Goal: Task Accomplishment & Management: Use online tool/utility

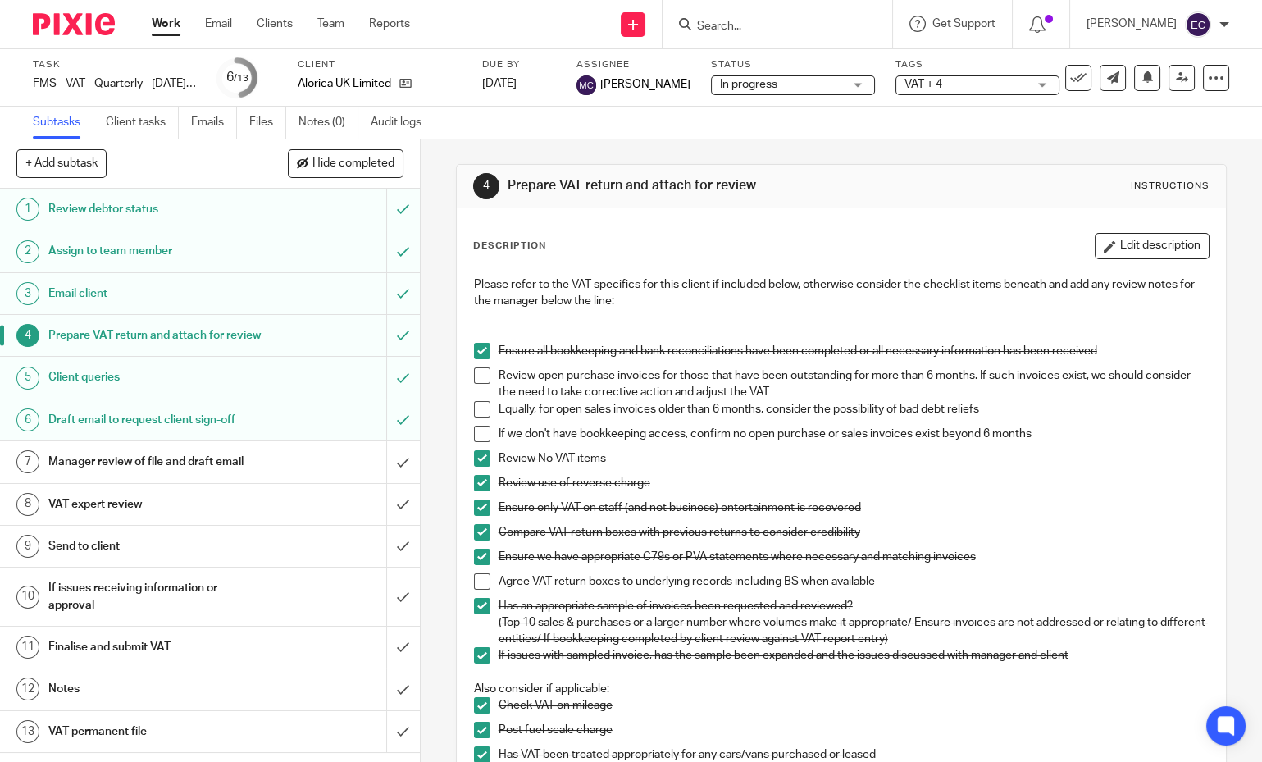
click at [748, 26] on input "Search" at bounding box center [769, 27] width 148 height 15
type input "fairm"
click at [756, 62] on link at bounding box center [815, 64] width 246 height 25
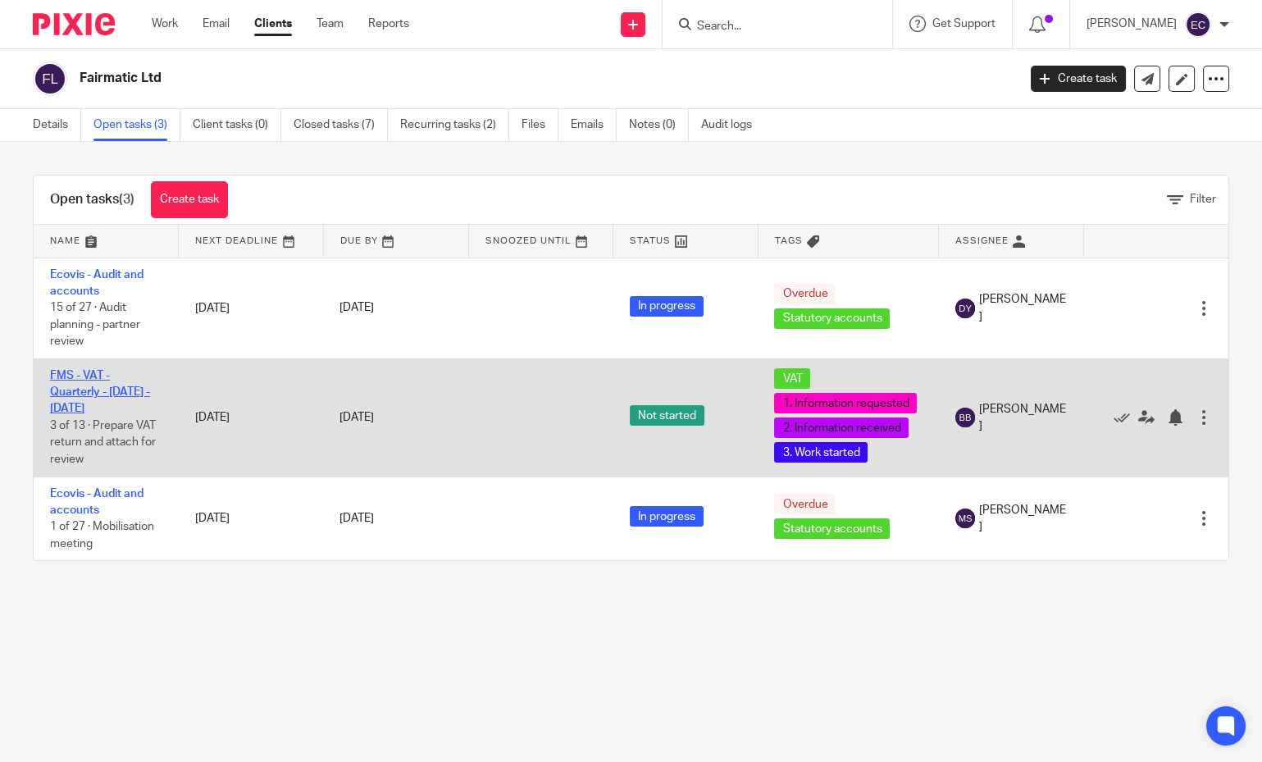
click at [84, 405] on link "FMS - VAT - Quarterly - [DATE] - [DATE]" at bounding box center [100, 392] width 100 height 45
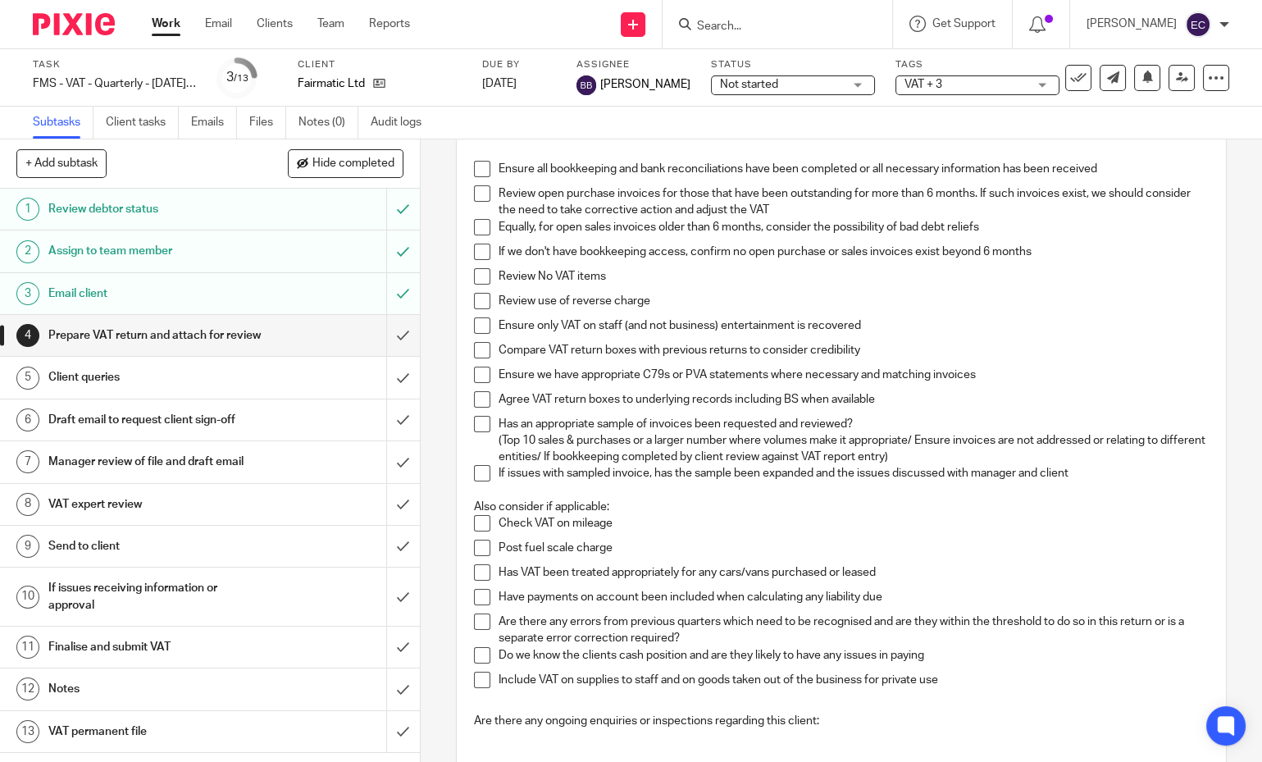
scroll to position [91, 0]
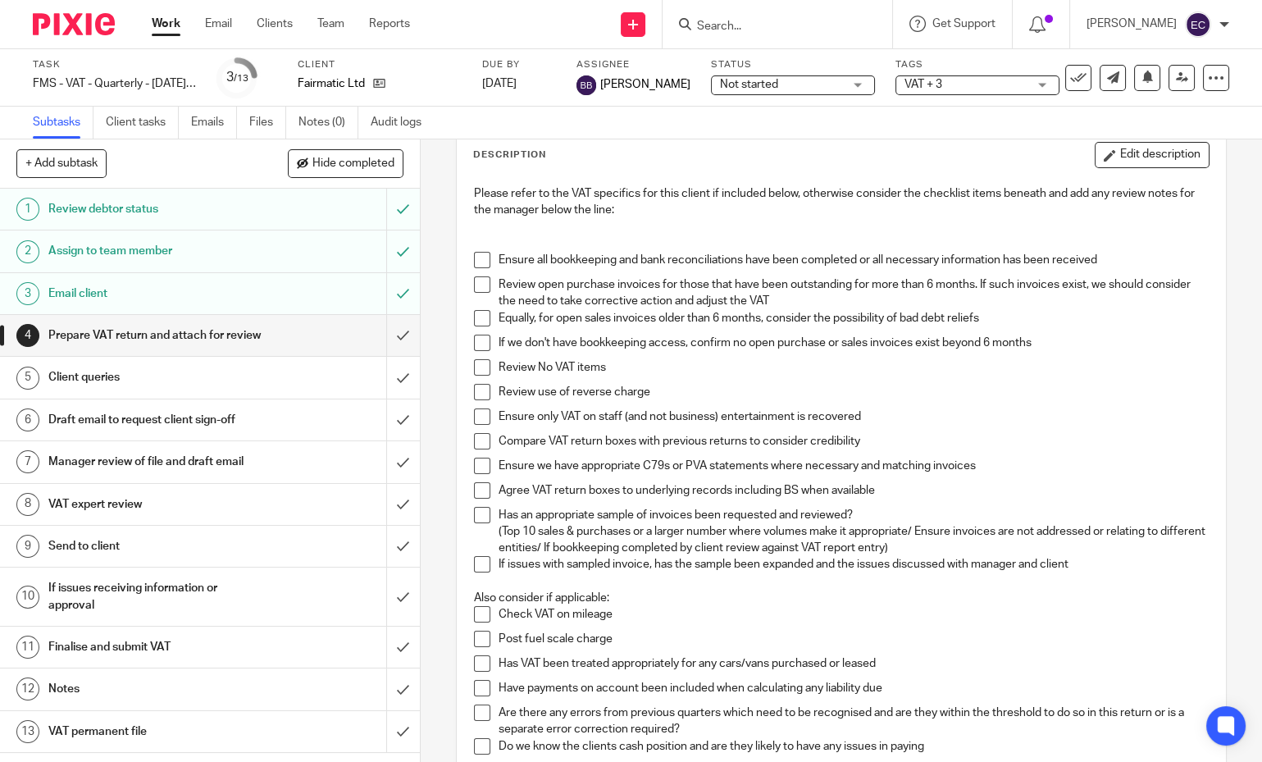
click at [477, 265] on span at bounding box center [482, 260] width 16 height 16
click at [474, 326] on li "Equally, for open sales invoices older than 6 months, consider the possibility …" at bounding box center [842, 322] width 736 height 25
click at [478, 282] on span at bounding box center [482, 284] width 16 height 16
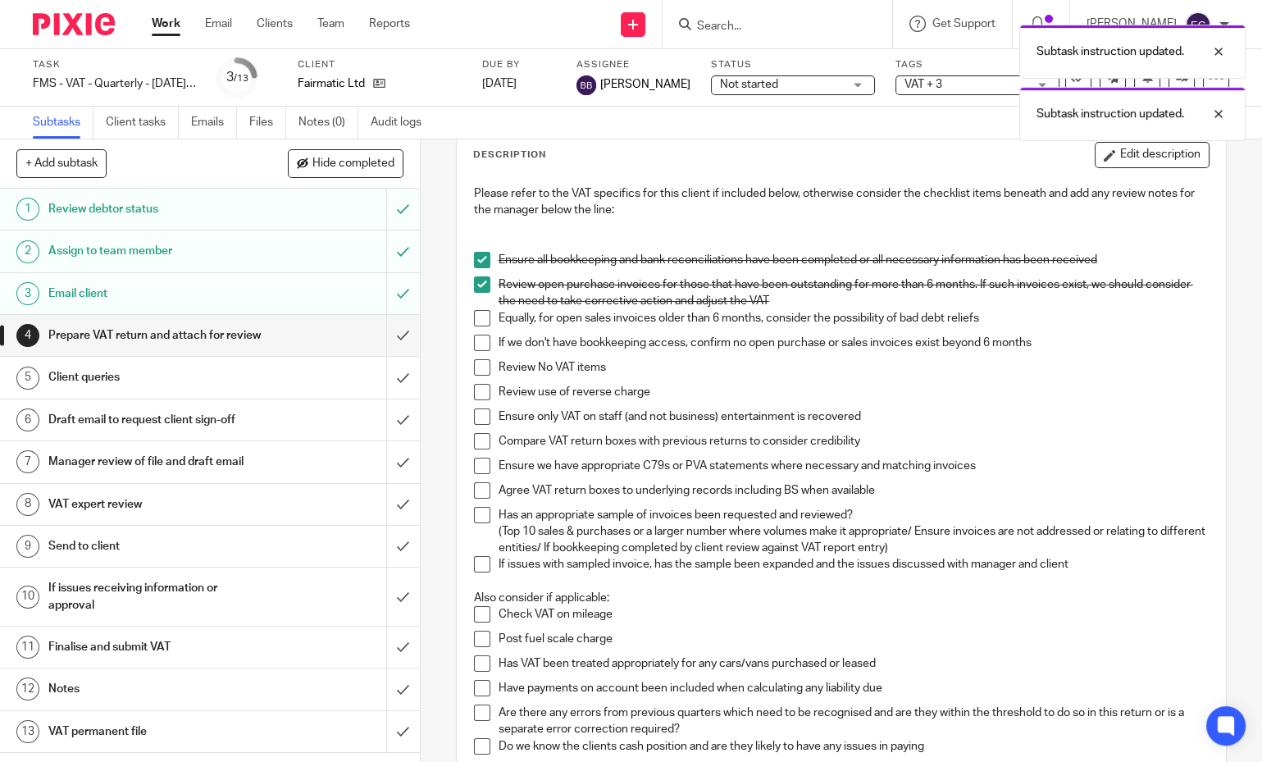
click at [474, 318] on span at bounding box center [482, 318] width 16 height 16
click at [474, 342] on span at bounding box center [482, 343] width 16 height 16
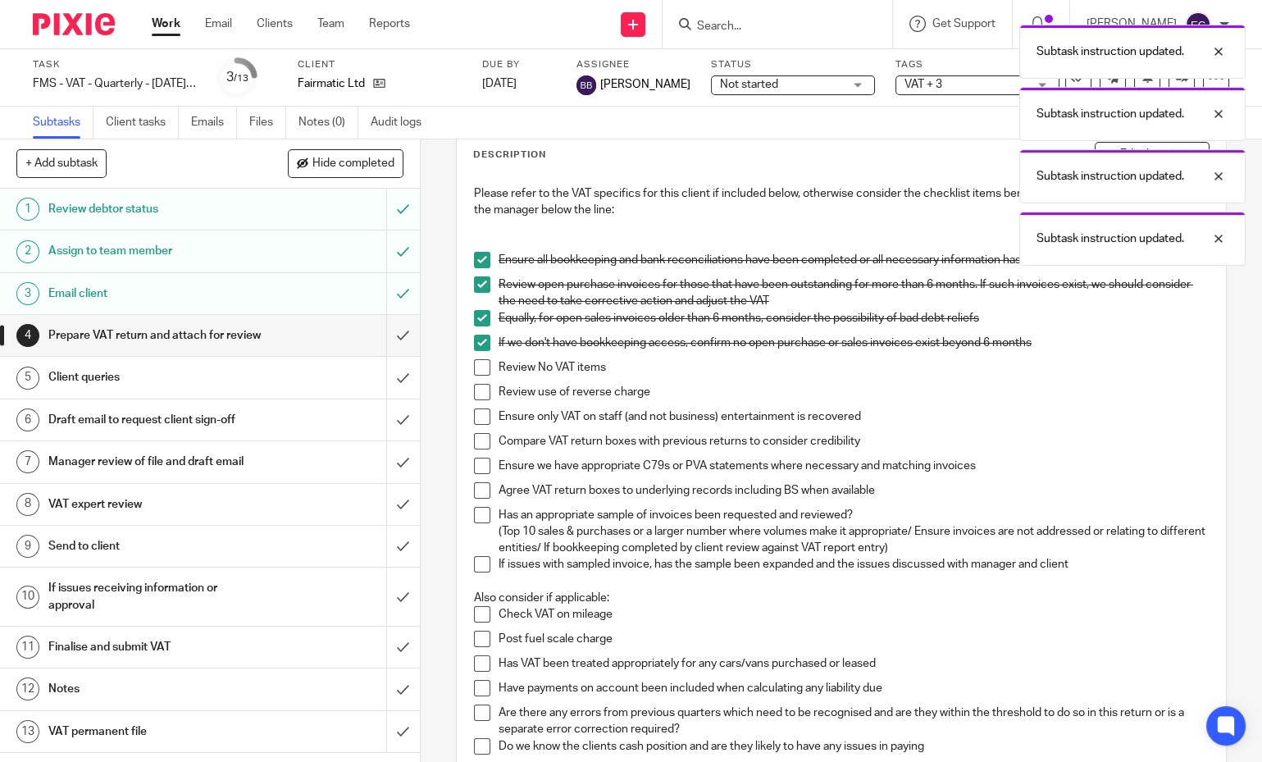
click at [475, 362] on span at bounding box center [482, 367] width 16 height 16
click at [480, 389] on span at bounding box center [482, 392] width 16 height 16
click at [474, 416] on span at bounding box center [482, 416] width 16 height 16
click at [474, 441] on span at bounding box center [482, 441] width 16 height 16
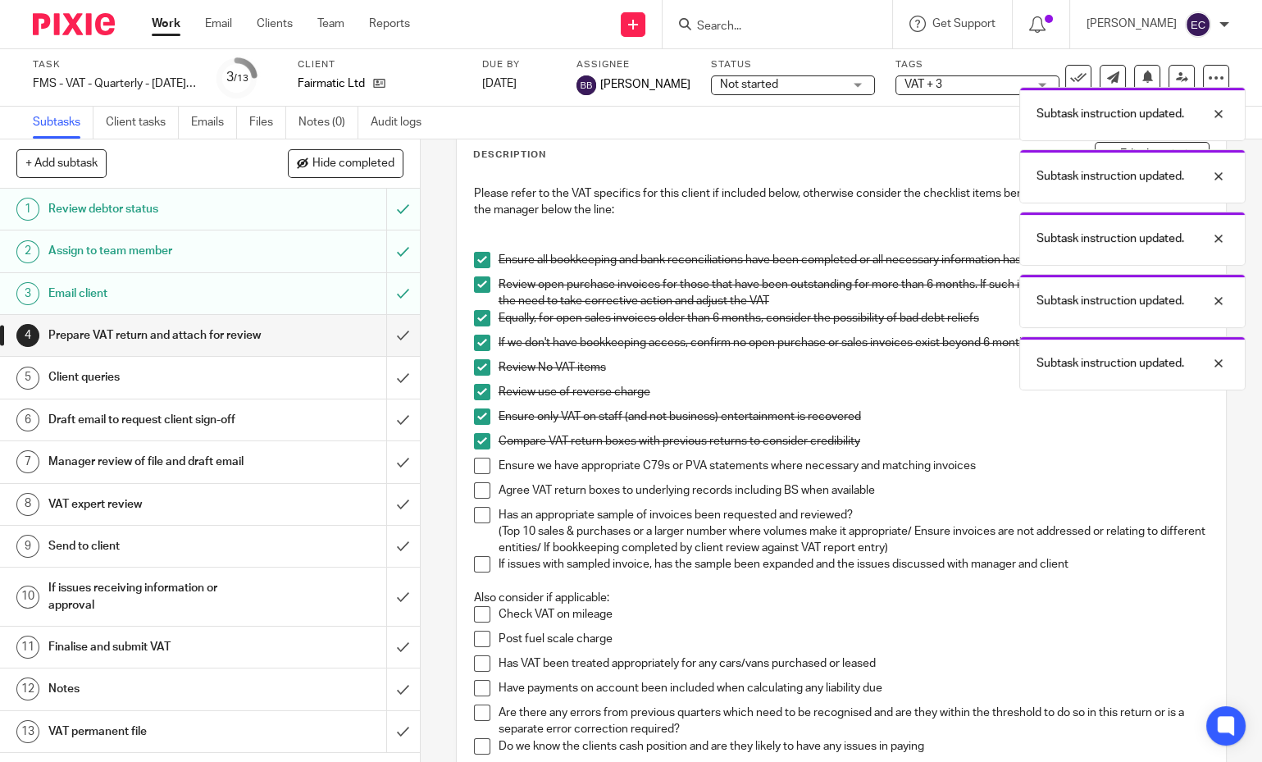
click at [474, 464] on span at bounding box center [482, 466] width 16 height 16
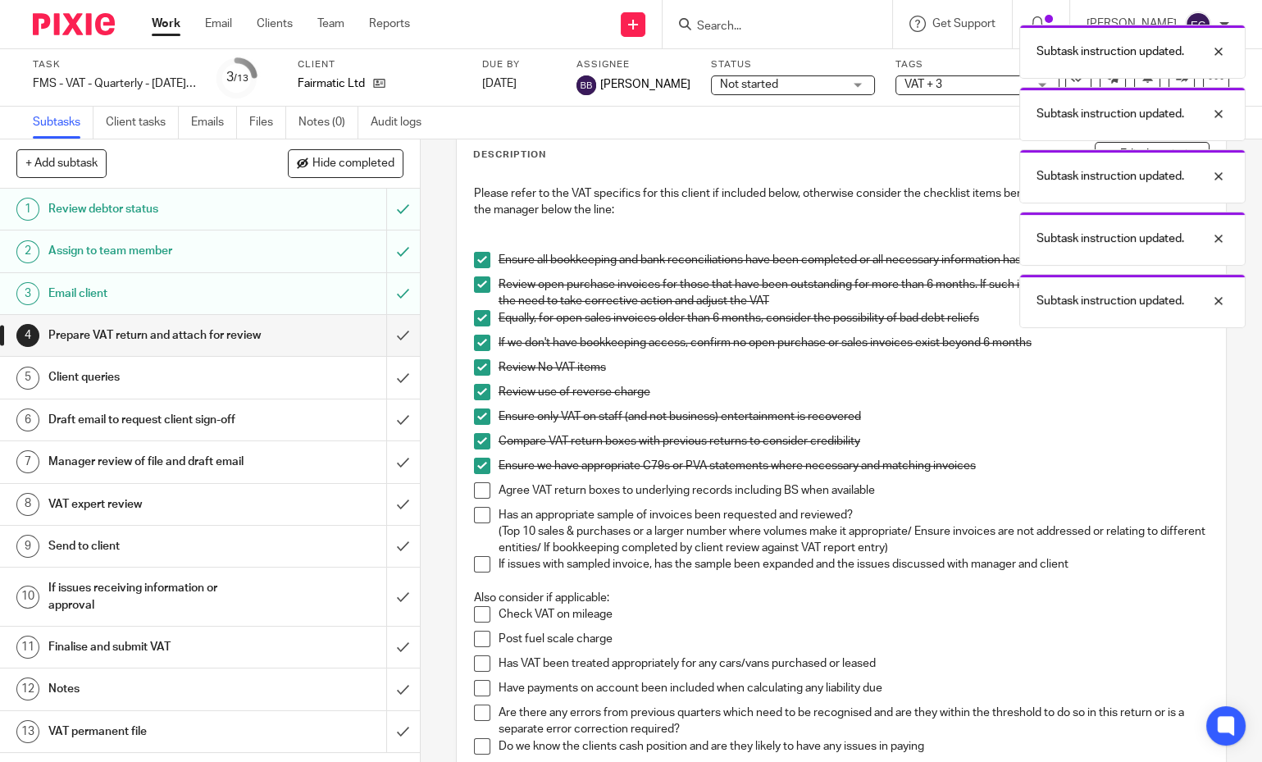
click at [475, 488] on span at bounding box center [482, 490] width 16 height 16
click at [479, 509] on span at bounding box center [482, 515] width 16 height 16
click at [478, 559] on span at bounding box center [482, 564] width 16 height 16
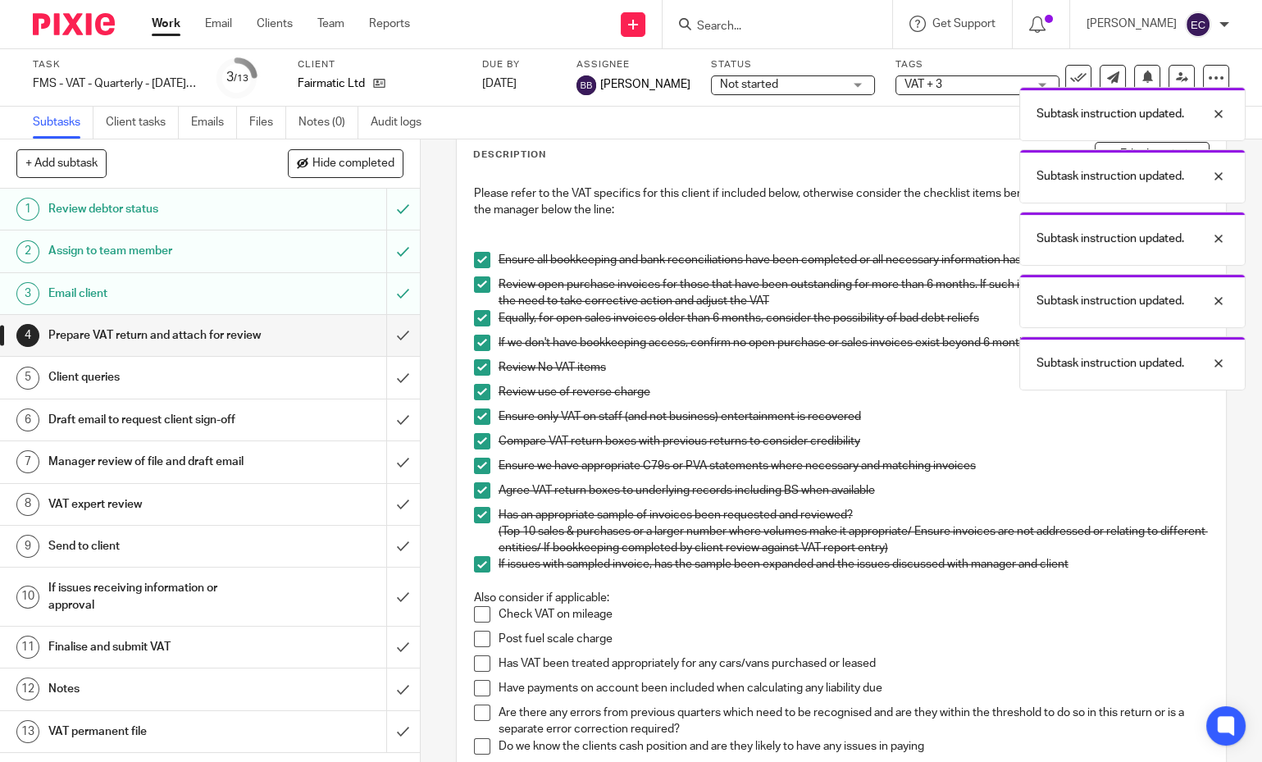
scroll to position [273, 0]
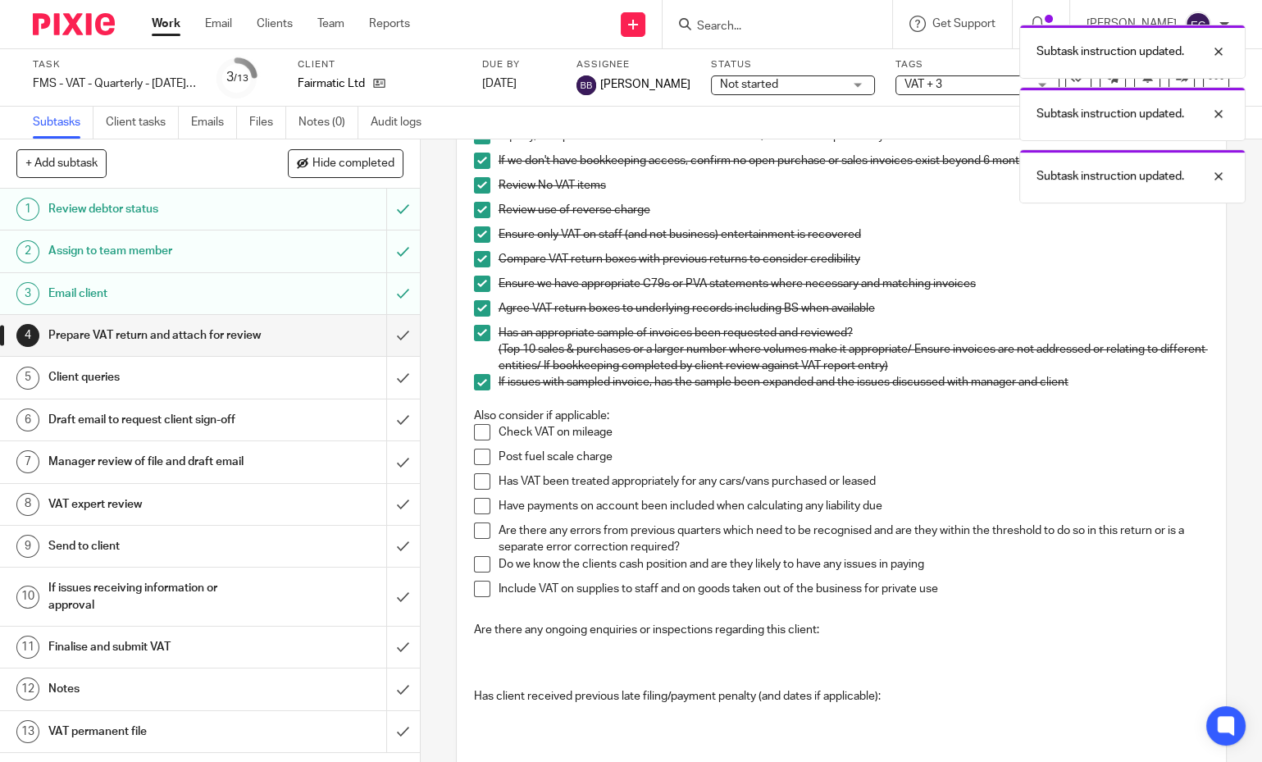
click at [477, 565] on span at bounding box center [482, 564] width 16 height 16
click at [475, 585] on span at bounding box center [482, 589] width 16 height 16
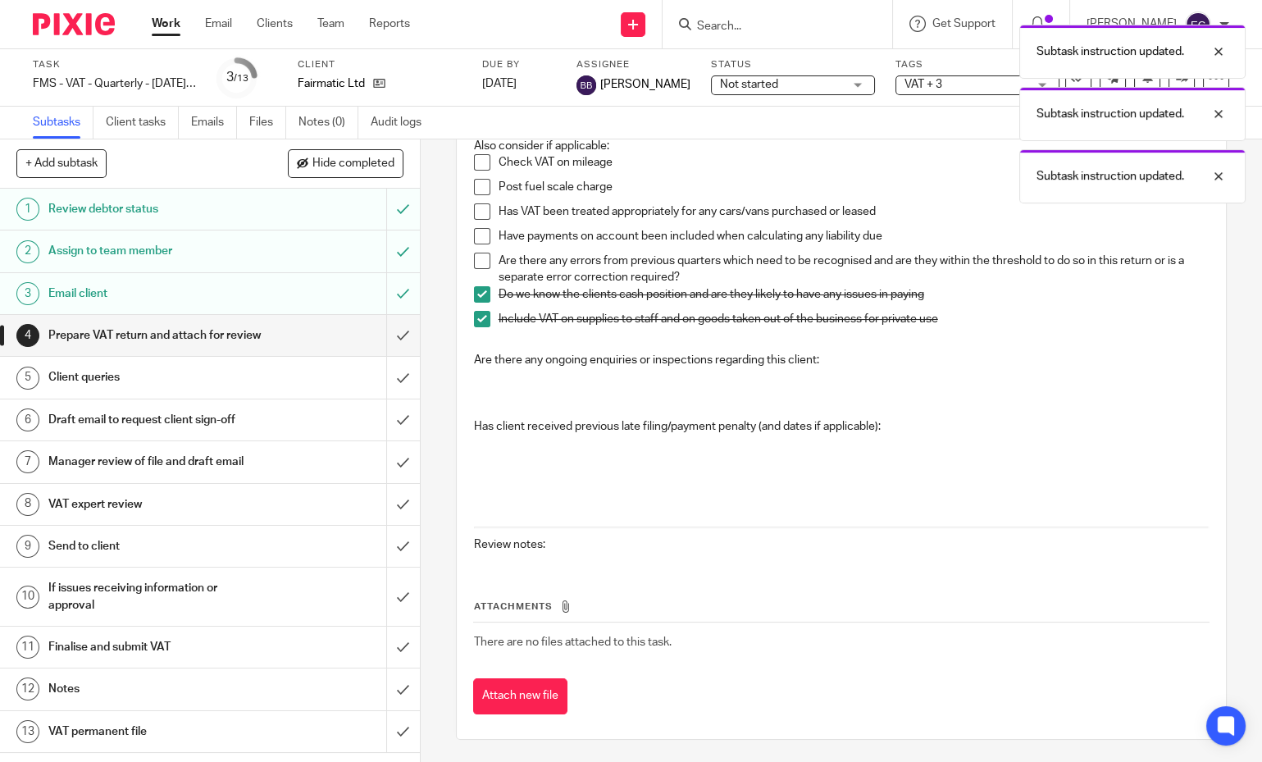
click at [508, 683] on button "Attach new file" at bounding box center [520, 696] width 94 height 37
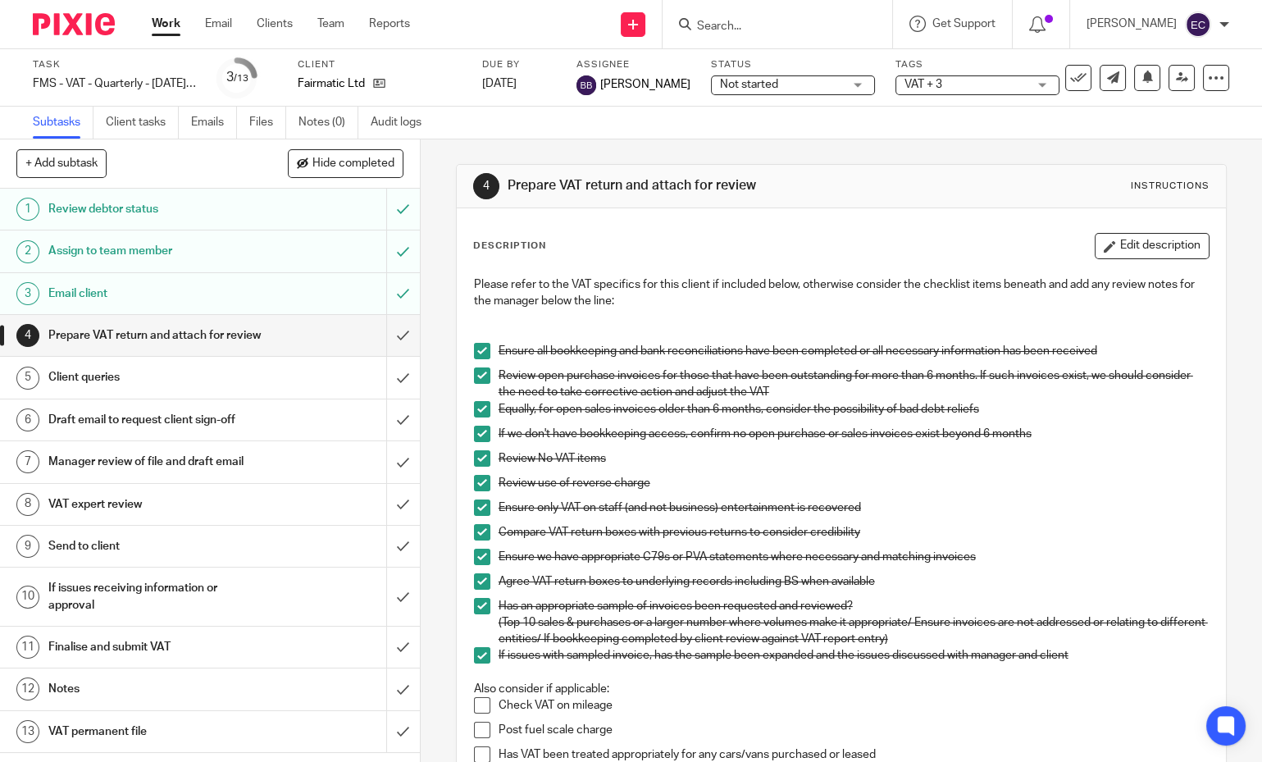
scroll to position [543, 0]
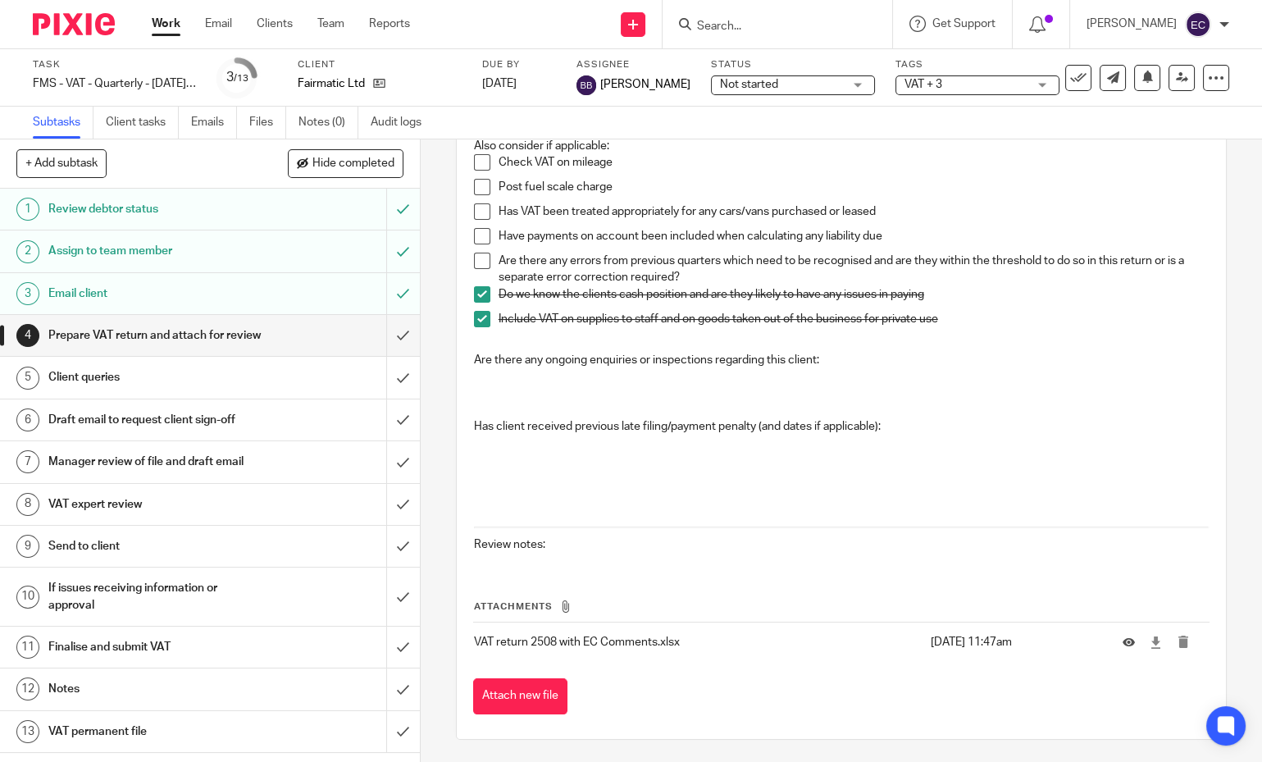
click at [522, 678] on button "Attach new file" at bounding box center [520, 696] width 94 height 37
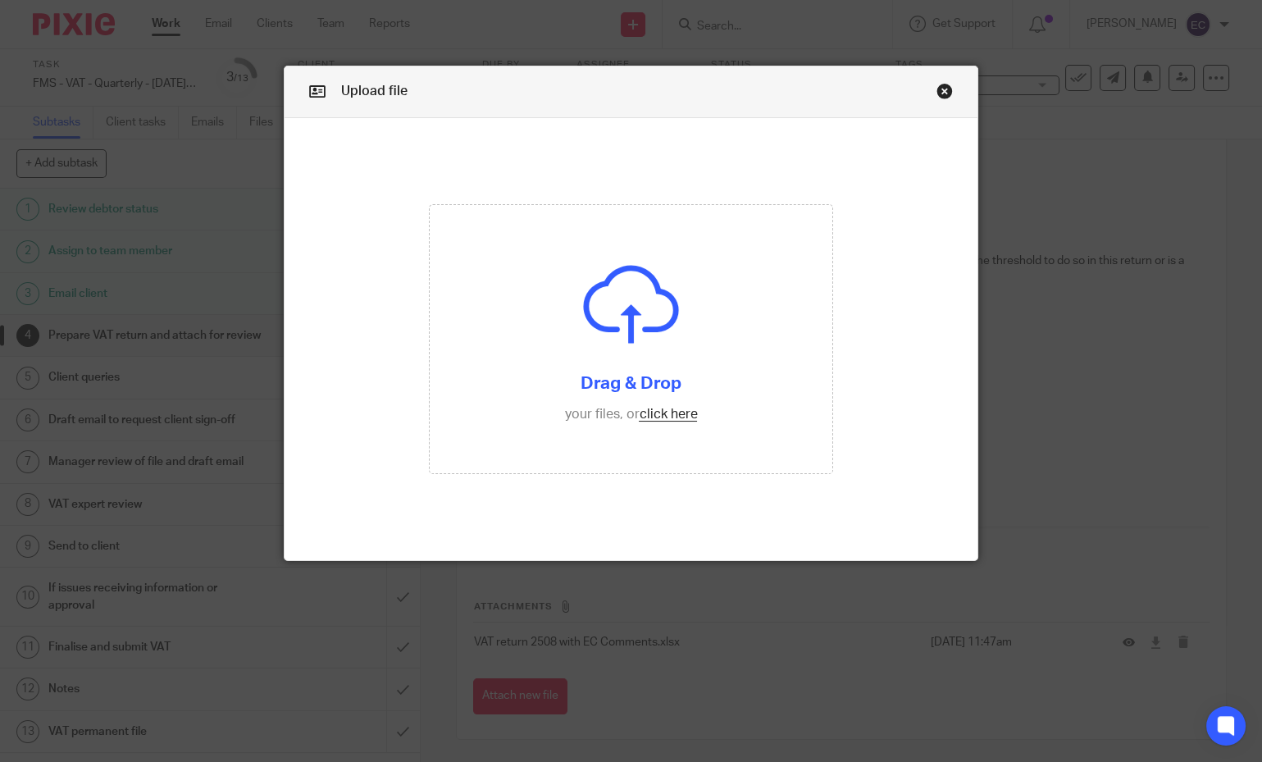
click at [937, 89] on link "Close this dialog window" at bounding box center [945, 94] width 16 height 22
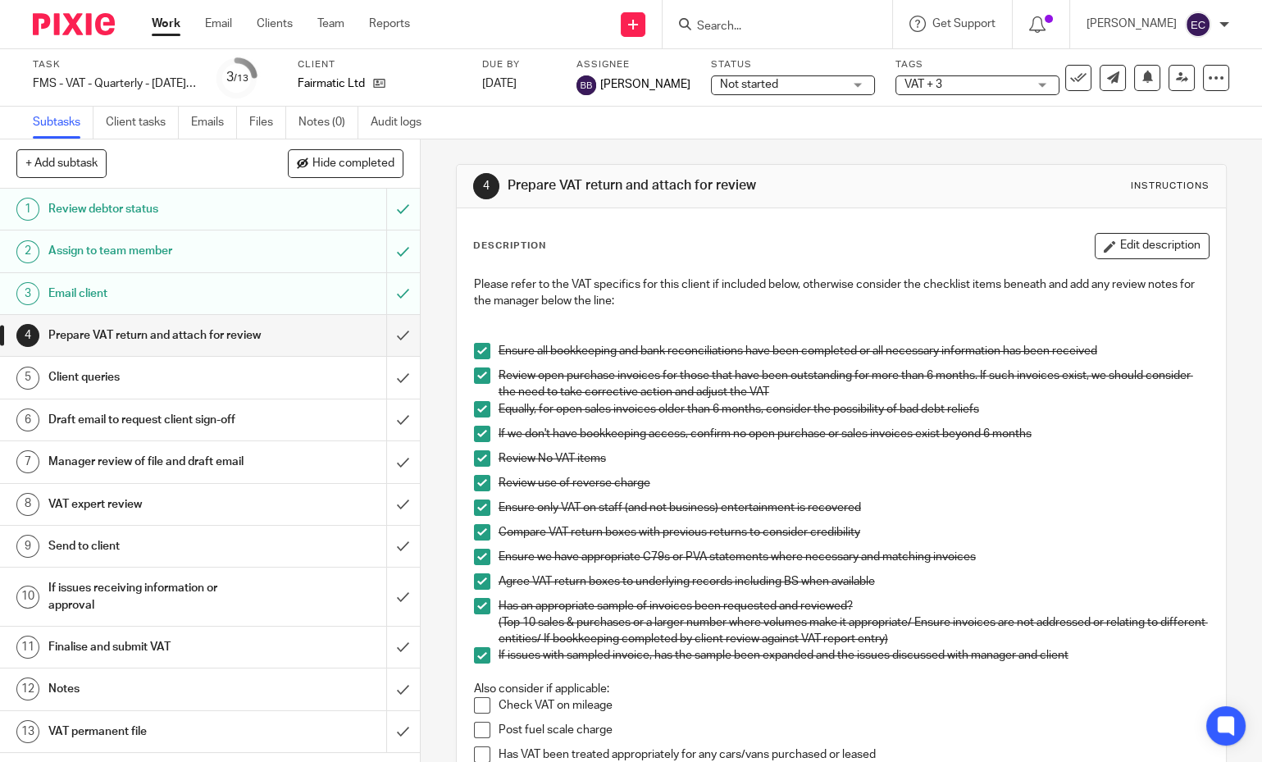
scroll to position [543, 0]
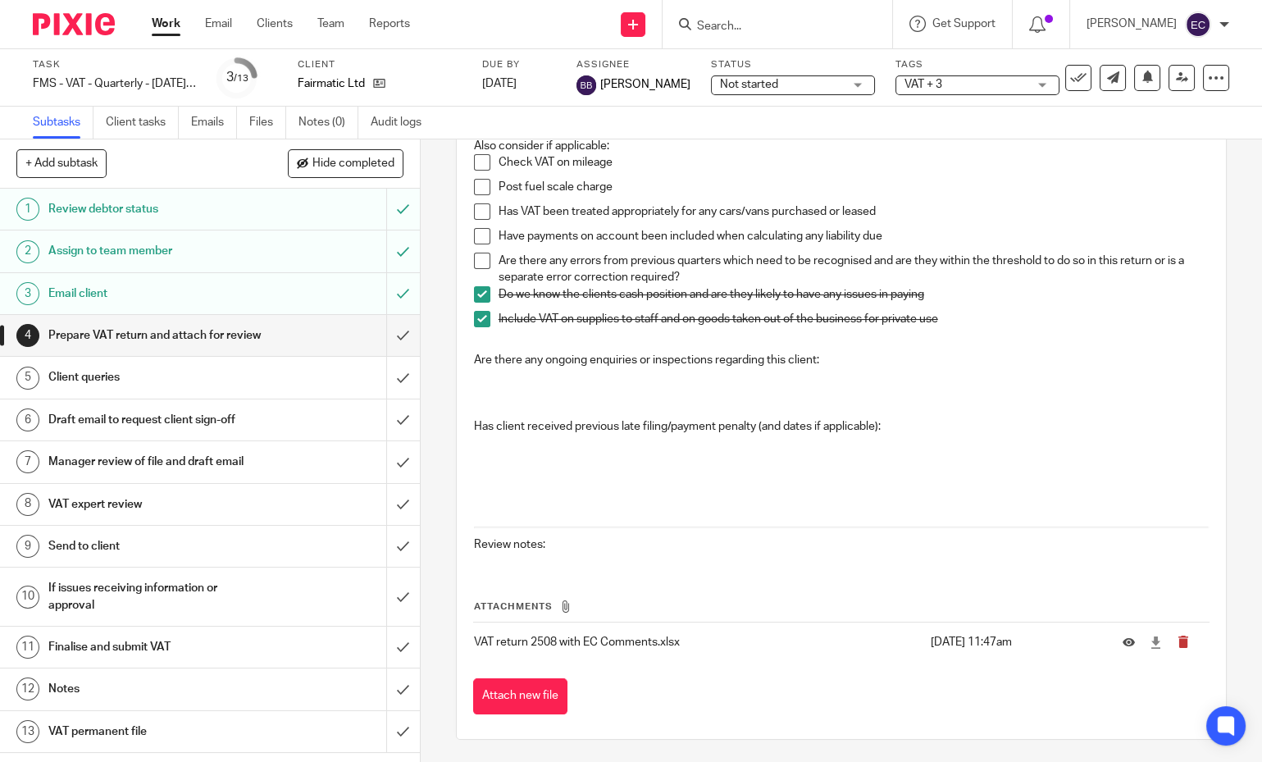
click at [1177, 638] on button "submit" at bounding box center [1189, 642] width 25 height 13
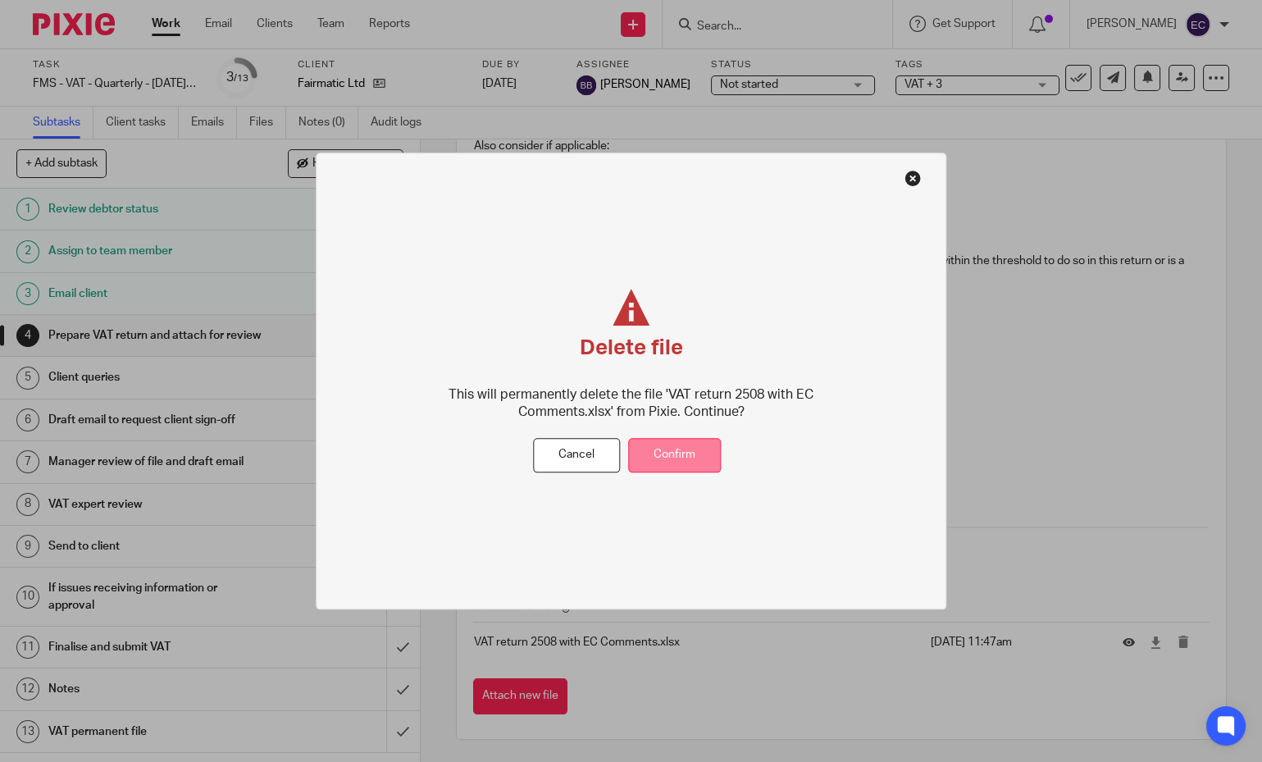
click at [674, 449] on button "Confirm" at bounding box center [674, 455] width 93 height 35
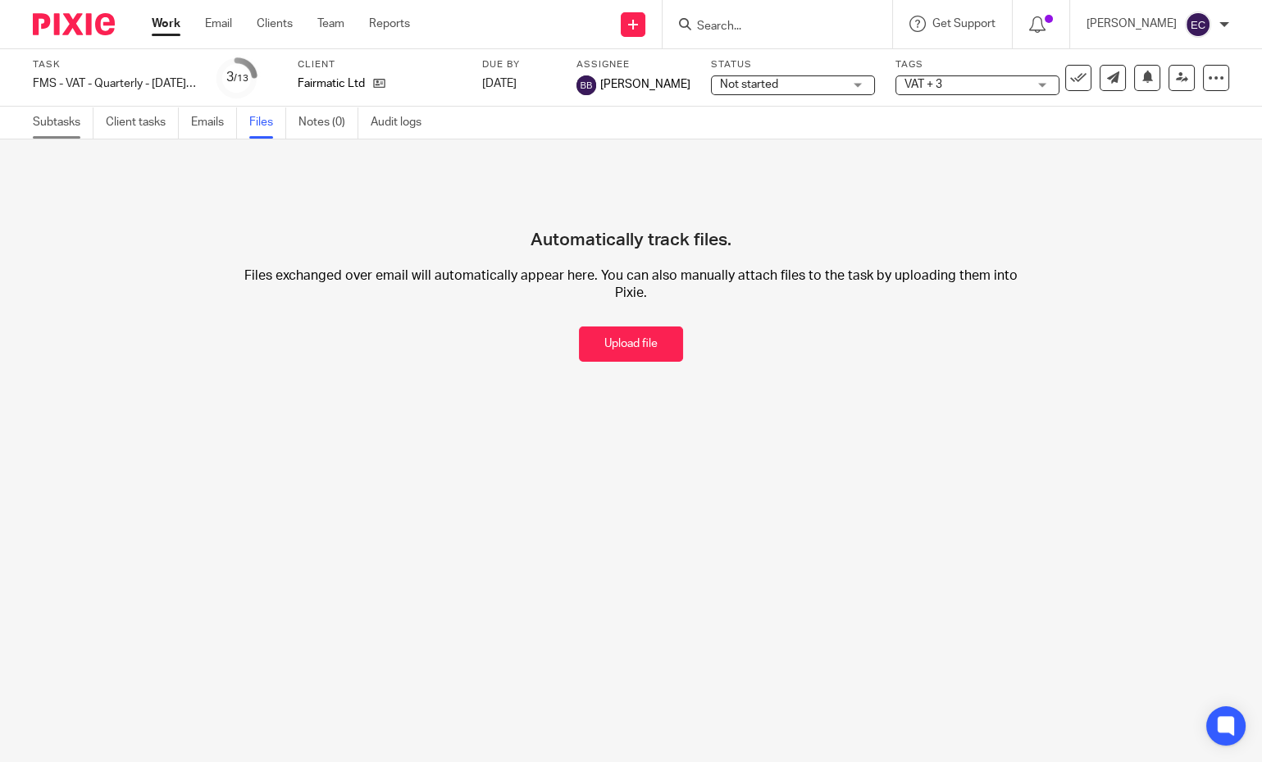
click at [57, 113] on link "Subtasks" at bounding box center [63, 123] width 61 height 32
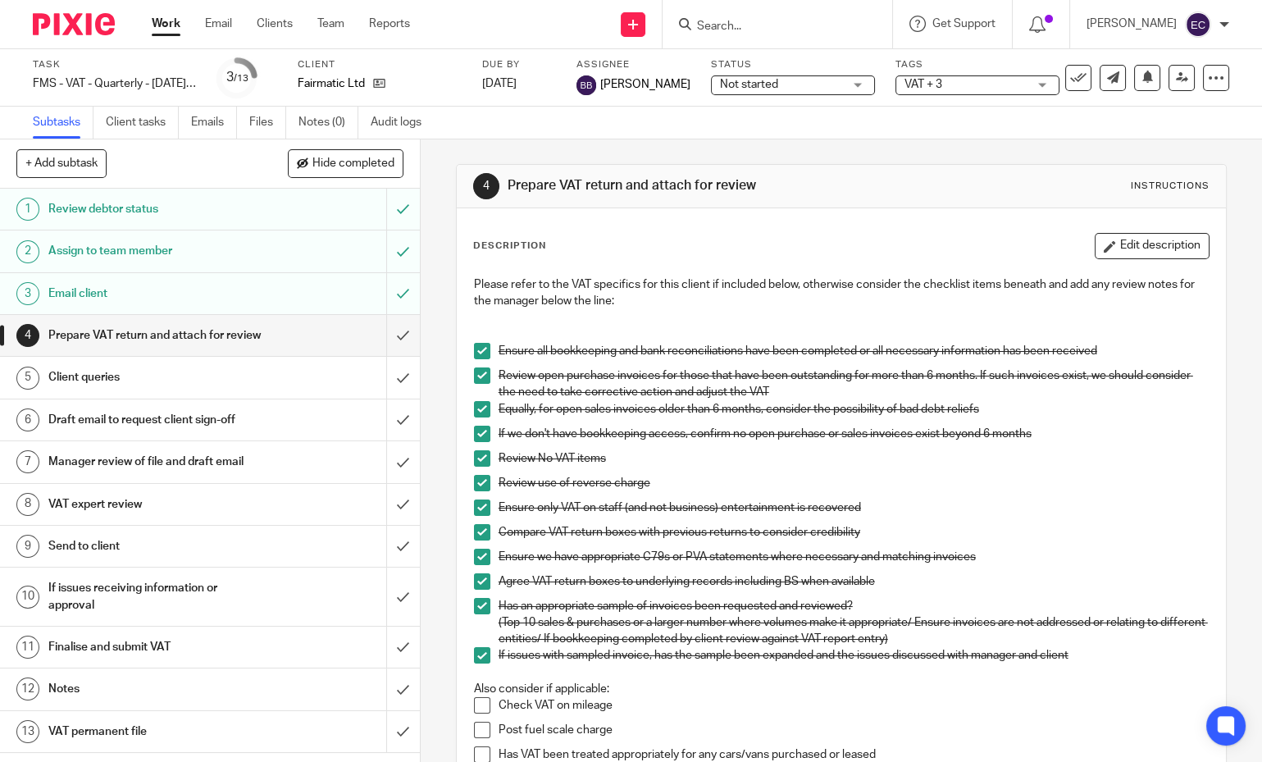
scroll to position [543, 0]
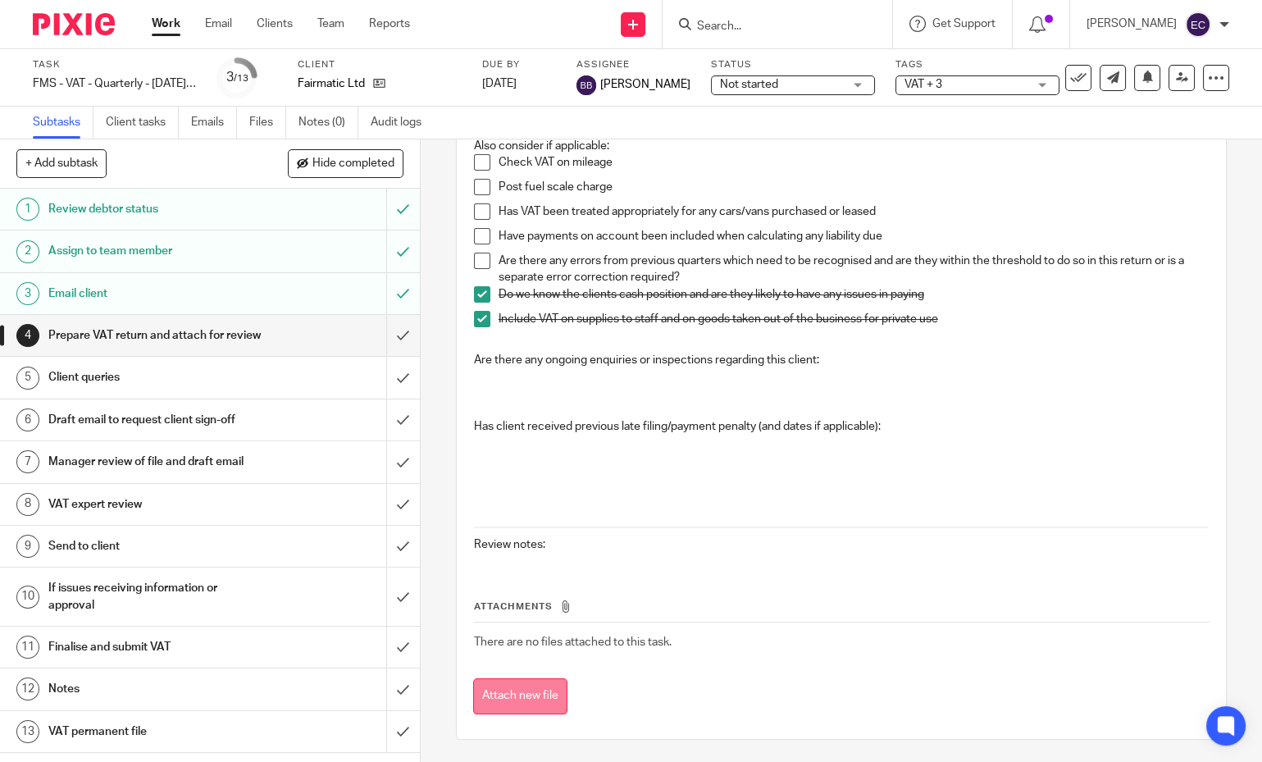
click at [502, 698] on button "Attach new file" at bounding box center [520, 696] width 94 height 37
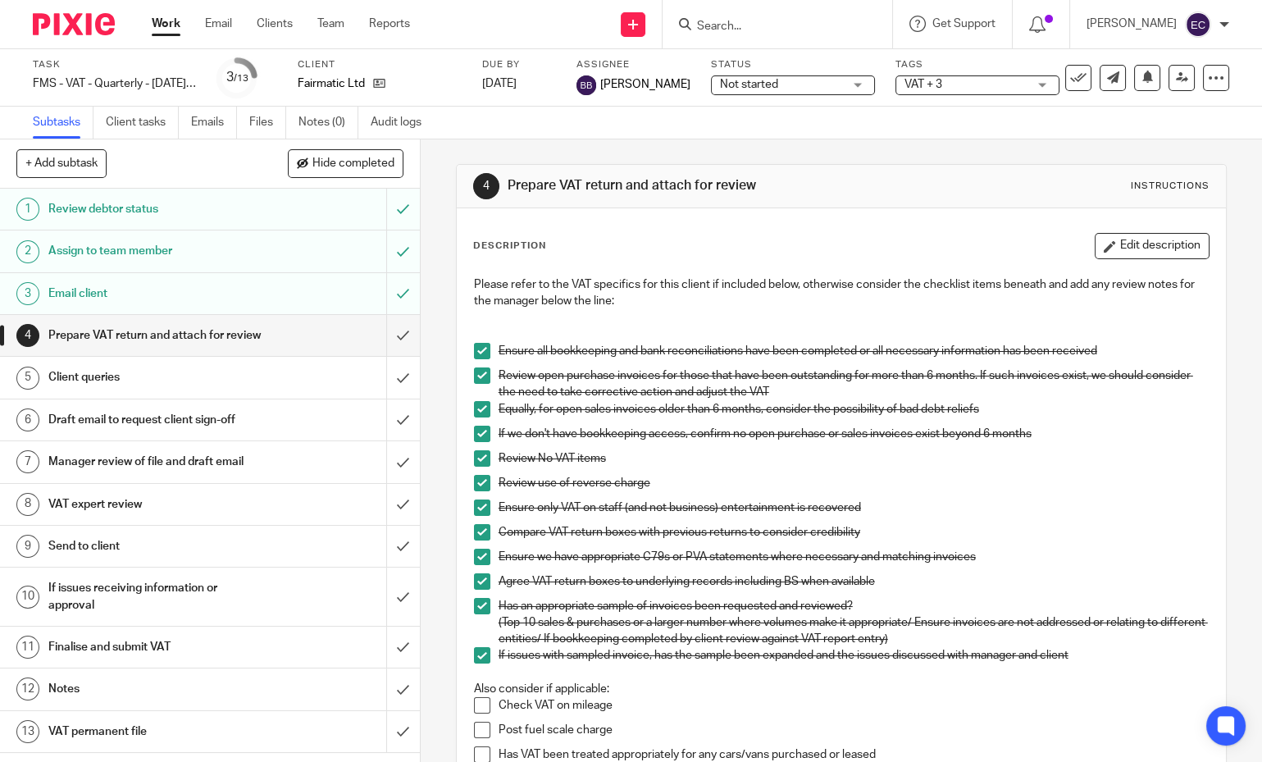
scroll to position [582, 0]
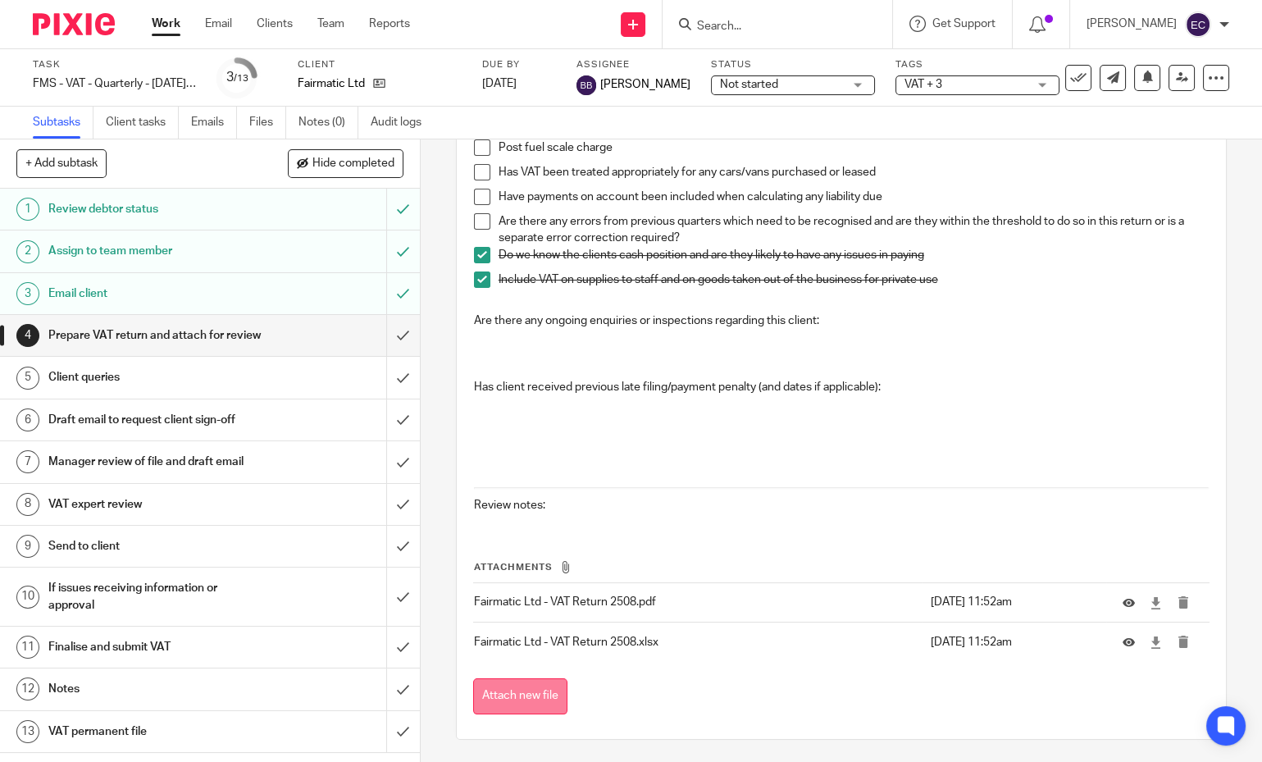
click at [542, 693] on button "Attach new file" at bounding box center [520, 696] width 94 height 37
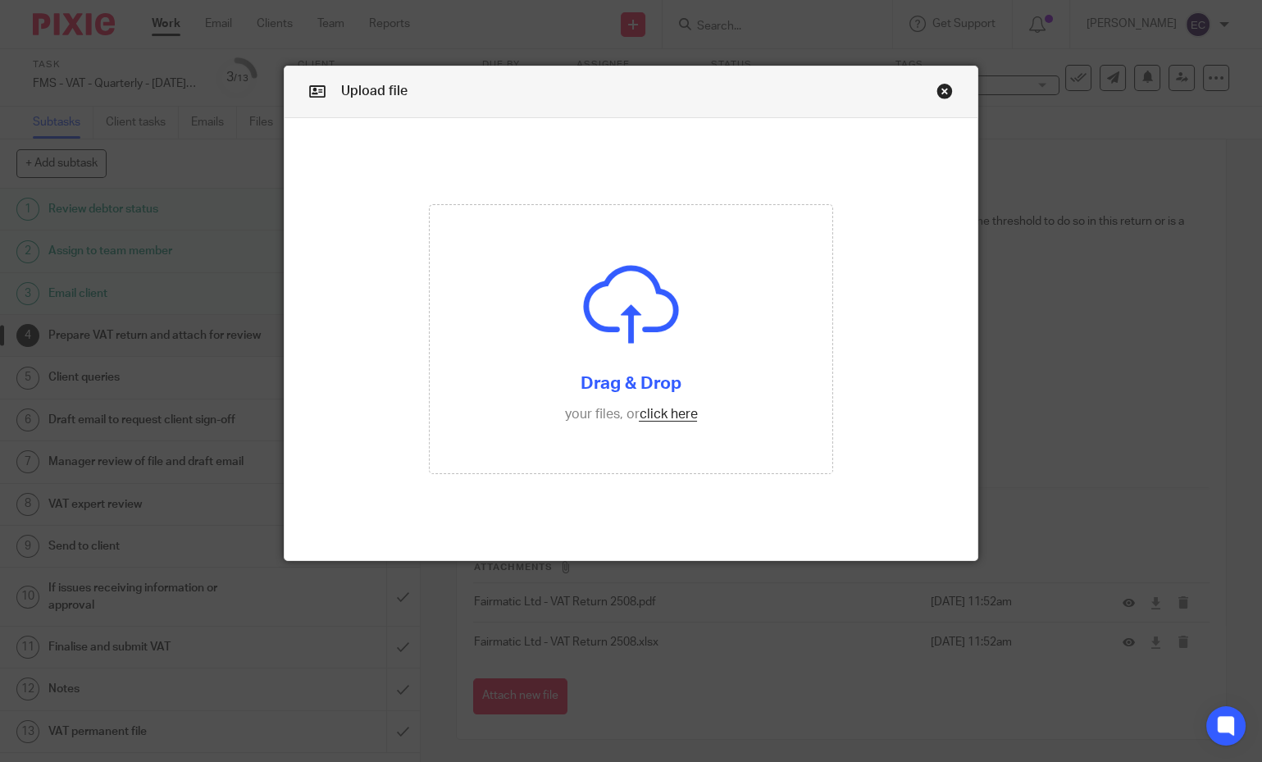
click at [942, 91] on link "Close this dialog window" at bounding box center [945, 94] width 16 height 22
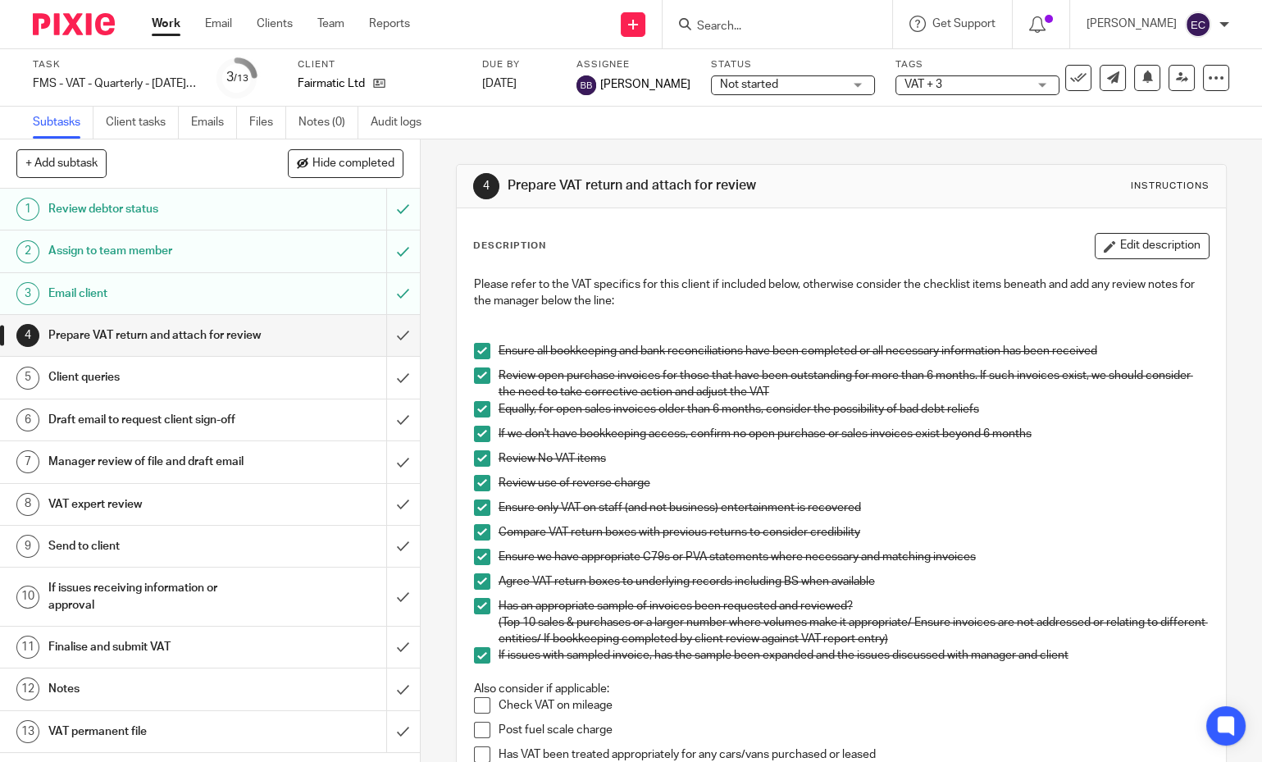
scroll to position [582, 0]
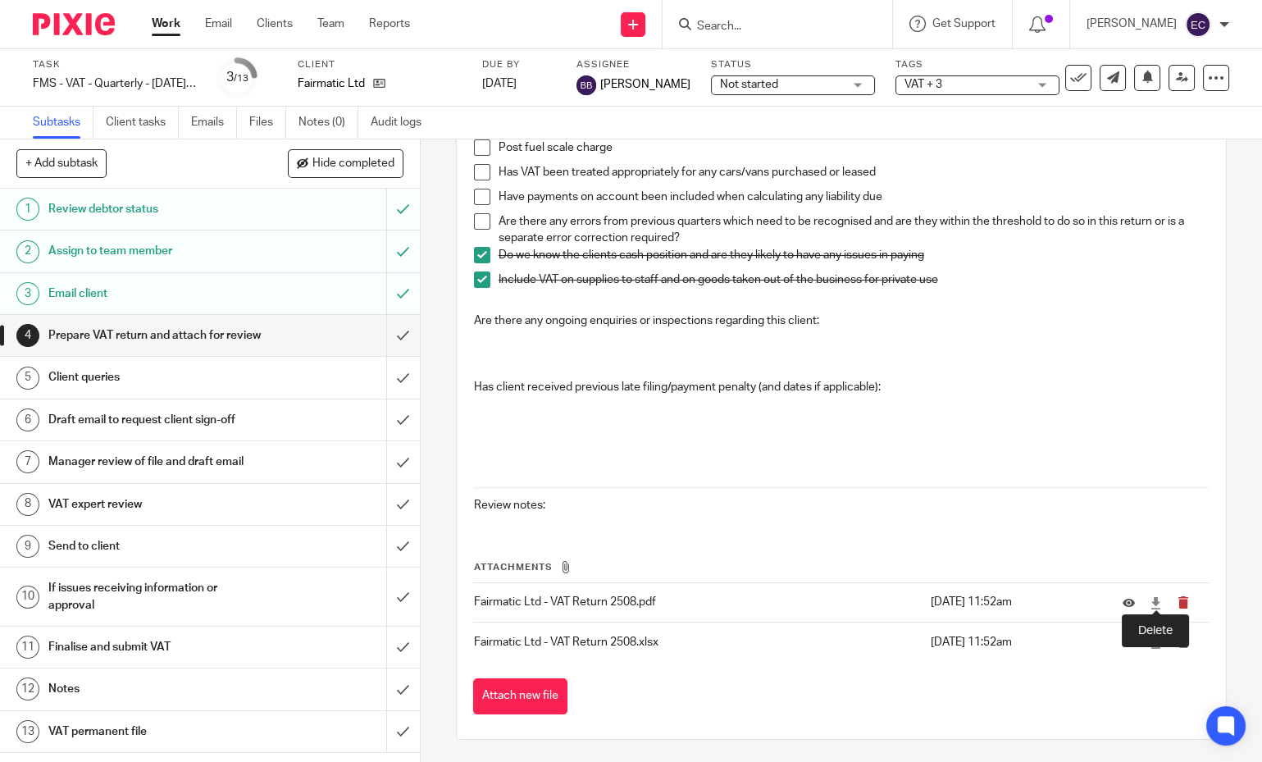
click at [1177, 596] on icon "submit" at bounding box center [1183, 602] width 12 height 12
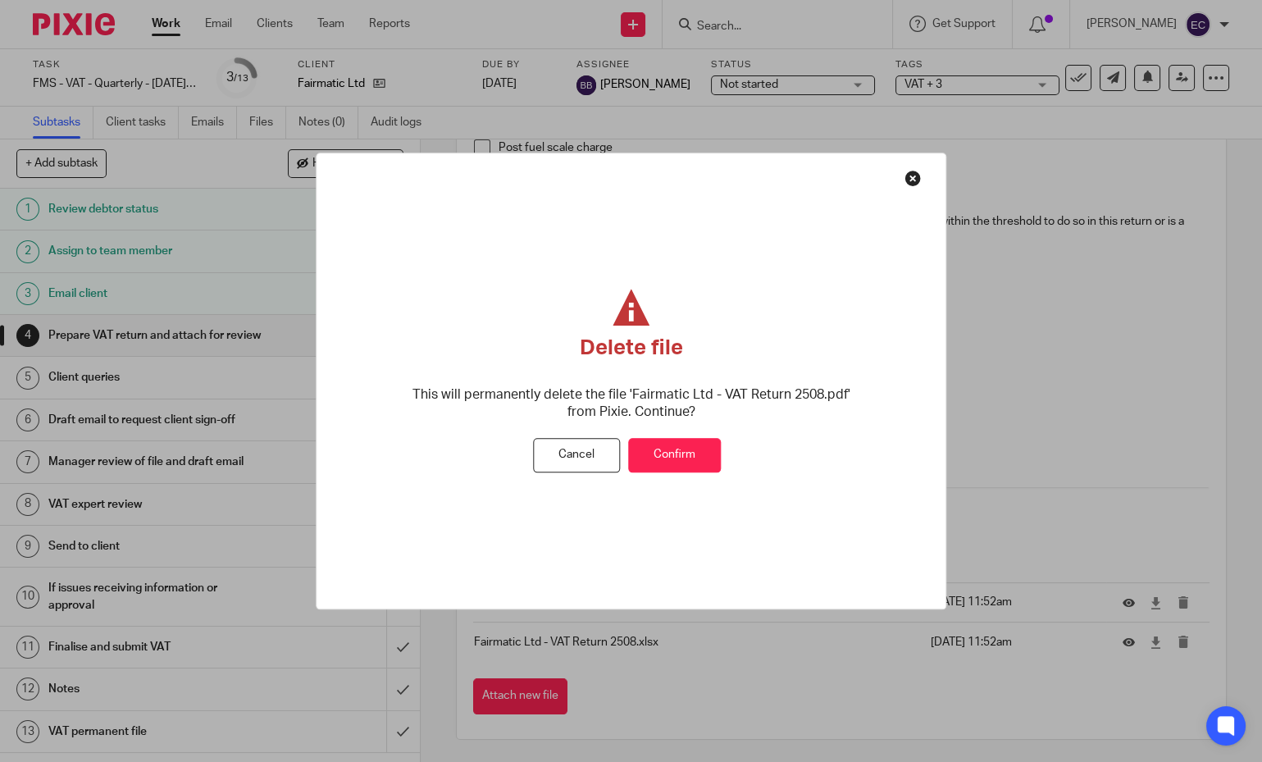
click at [687, 453] on button "Confirm" at bounding box center [674, 455] width 93 height 35
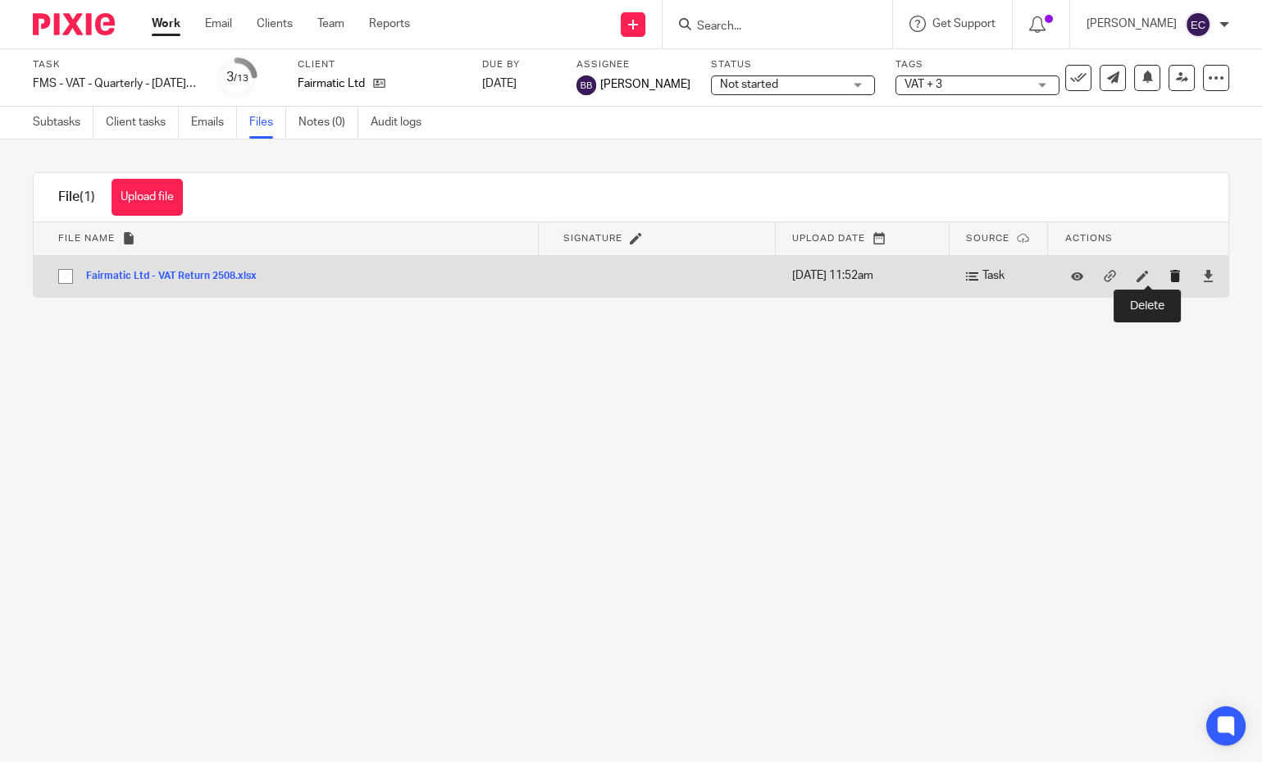
click at [1170, 280] on icon "submit" at bounding box center [1176, 276] width 12 height 12
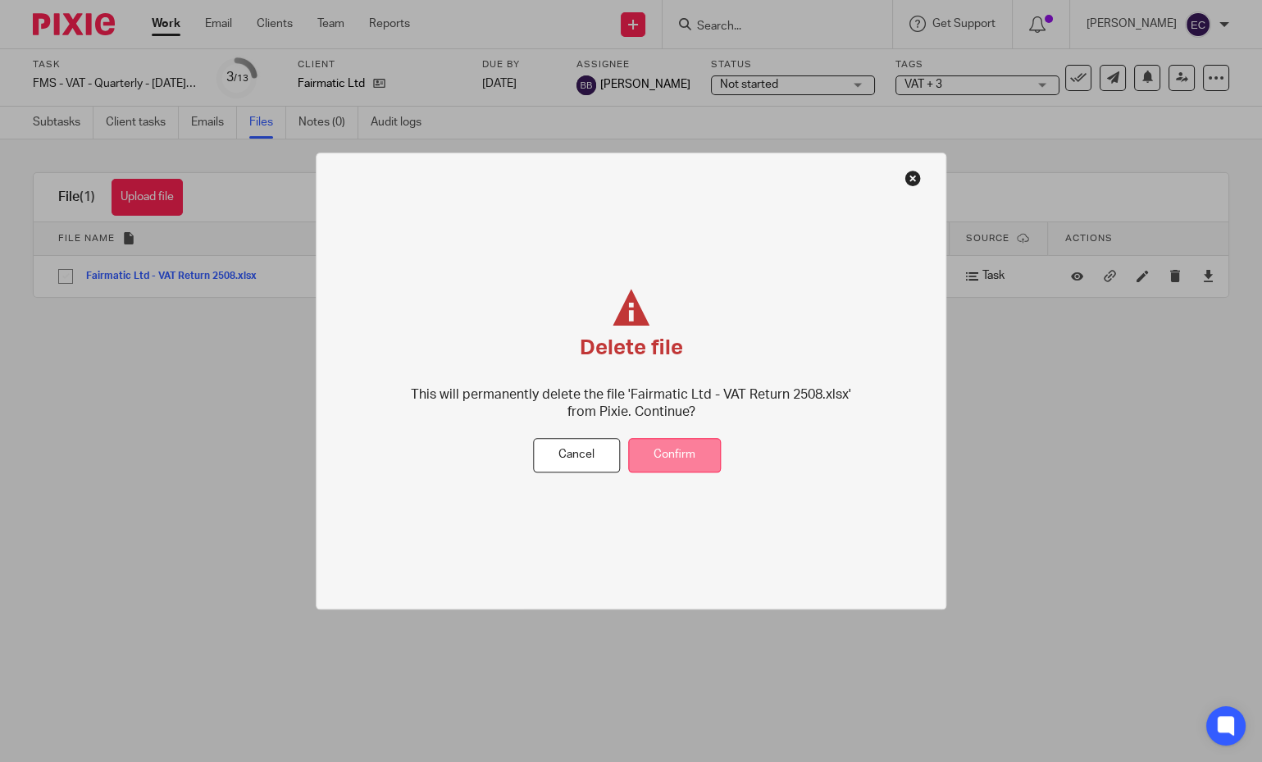
click at [691, 450] on button "Confirm" at bounding box center [674, 455] width 93 height 35
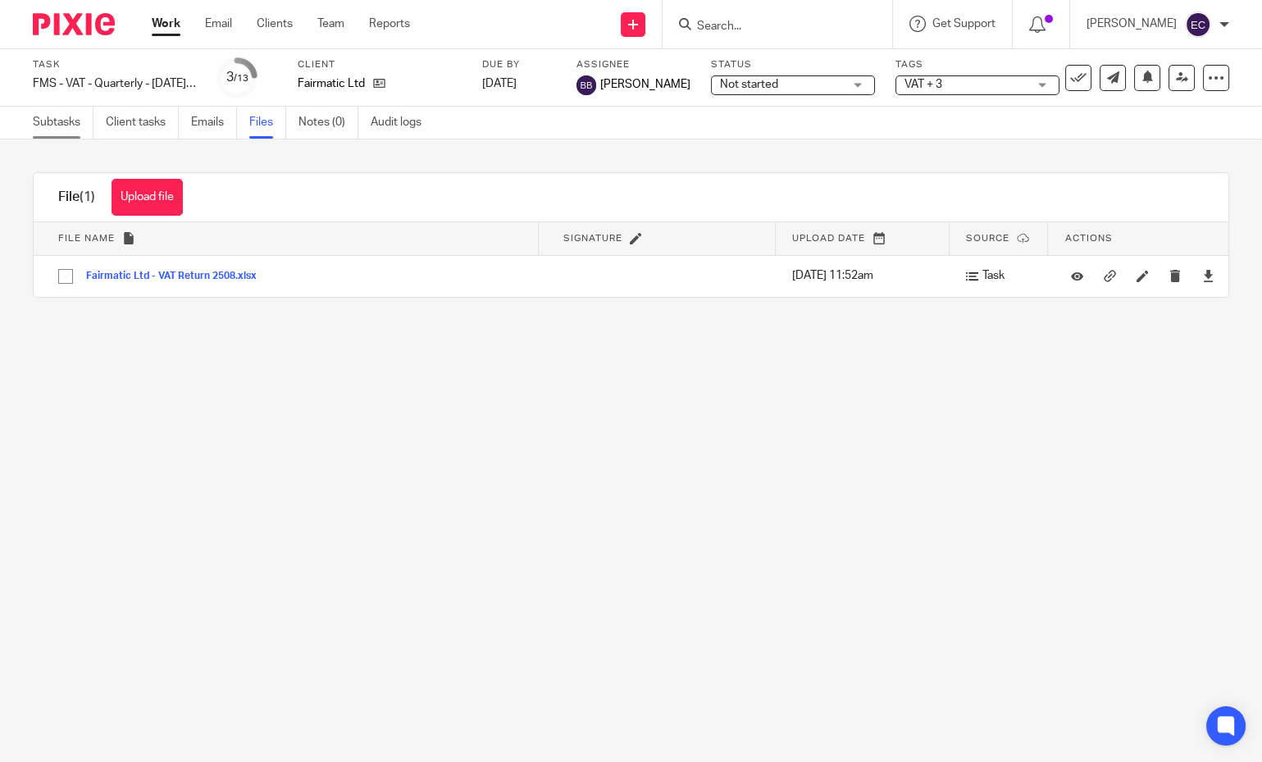
click at [59, 116] on link "Subtasks" at bounding box center [63, 123] width 61 height 32
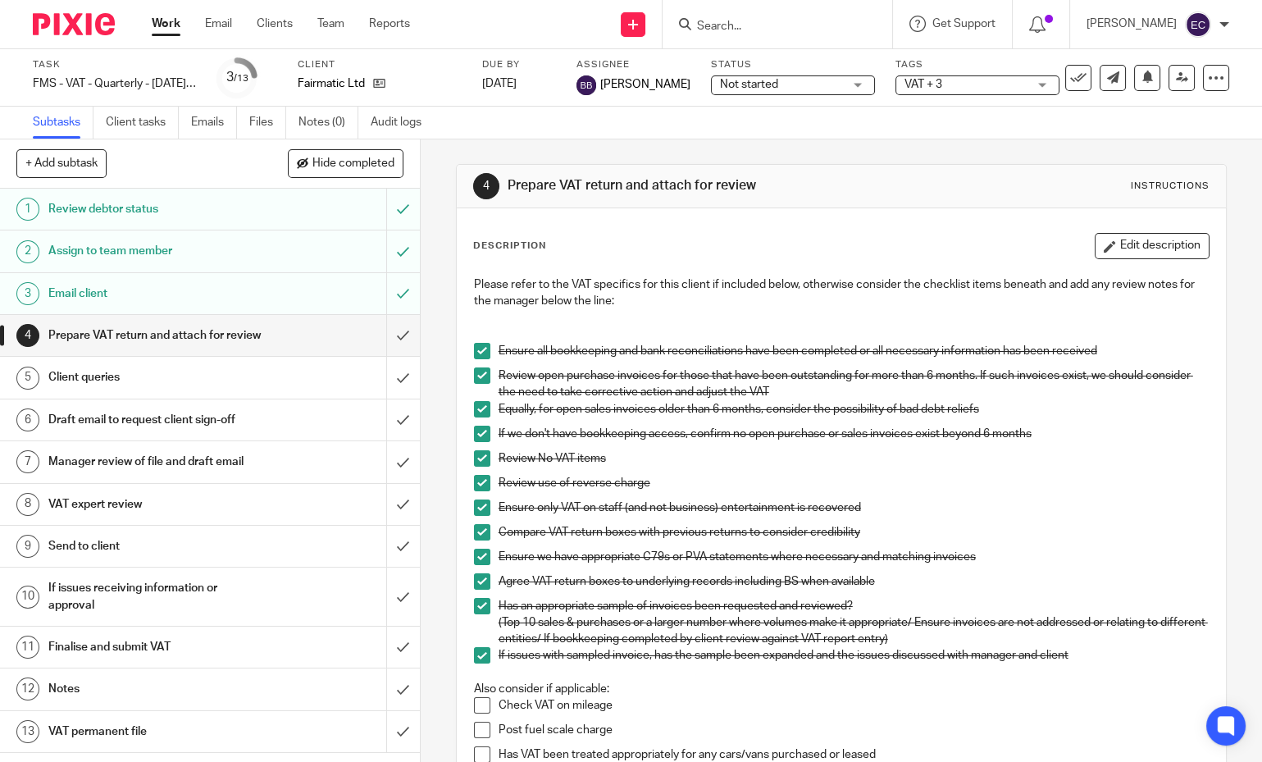
scroll to position [543, 0]
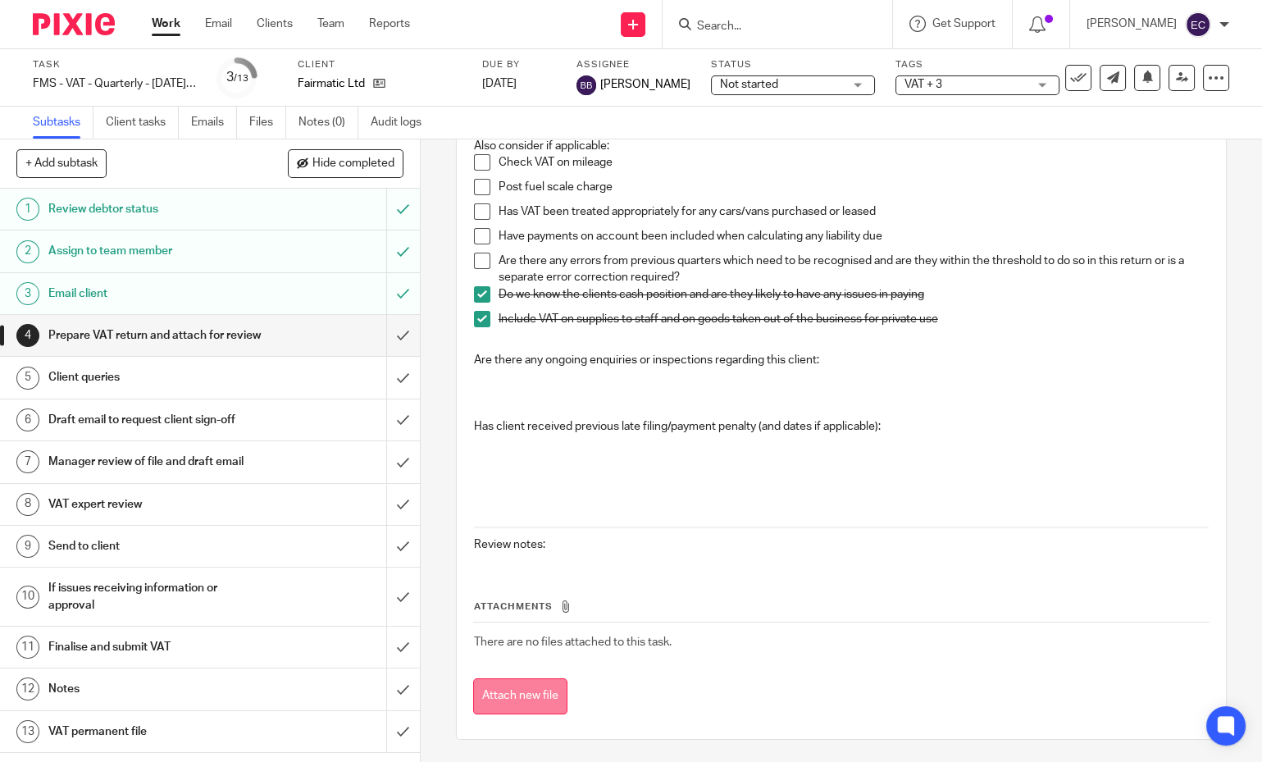
click at [519, 702] on button "Attach new file" at bounding box center [520, 696] width 94 height 37
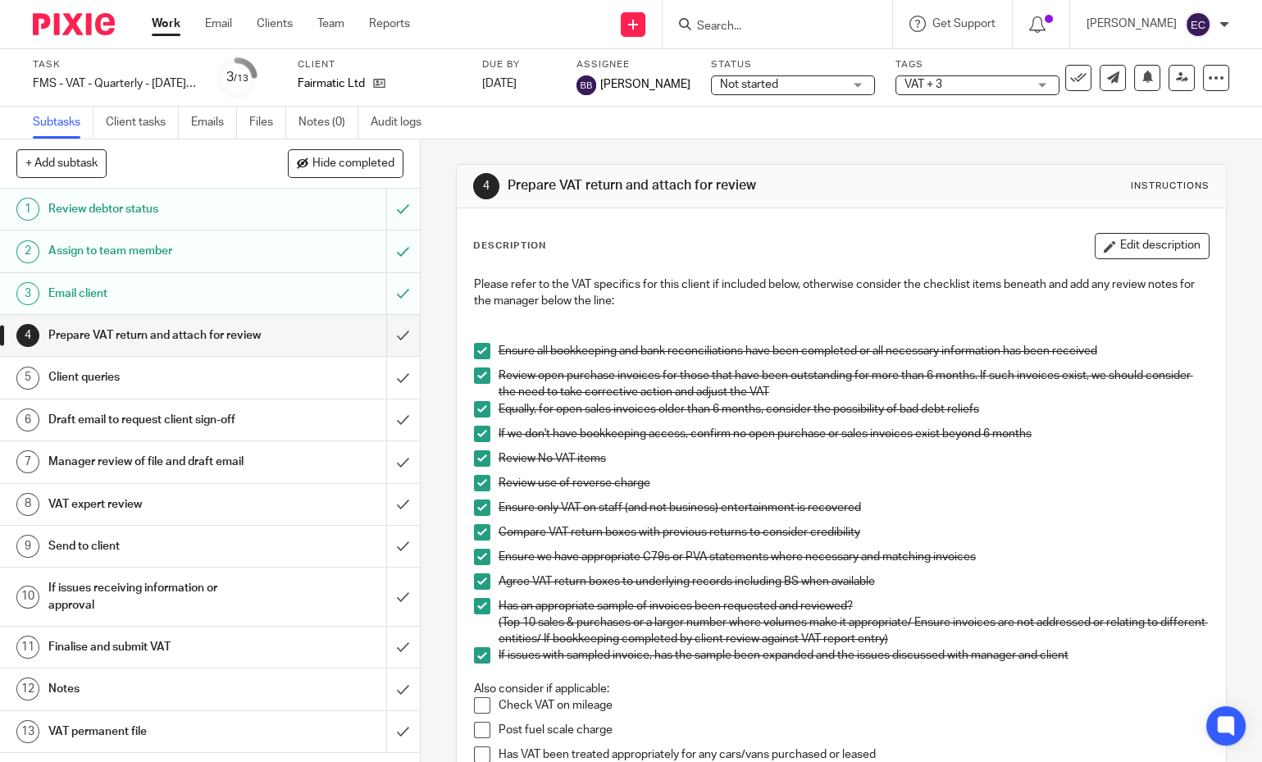
scroll to position [622, 0]
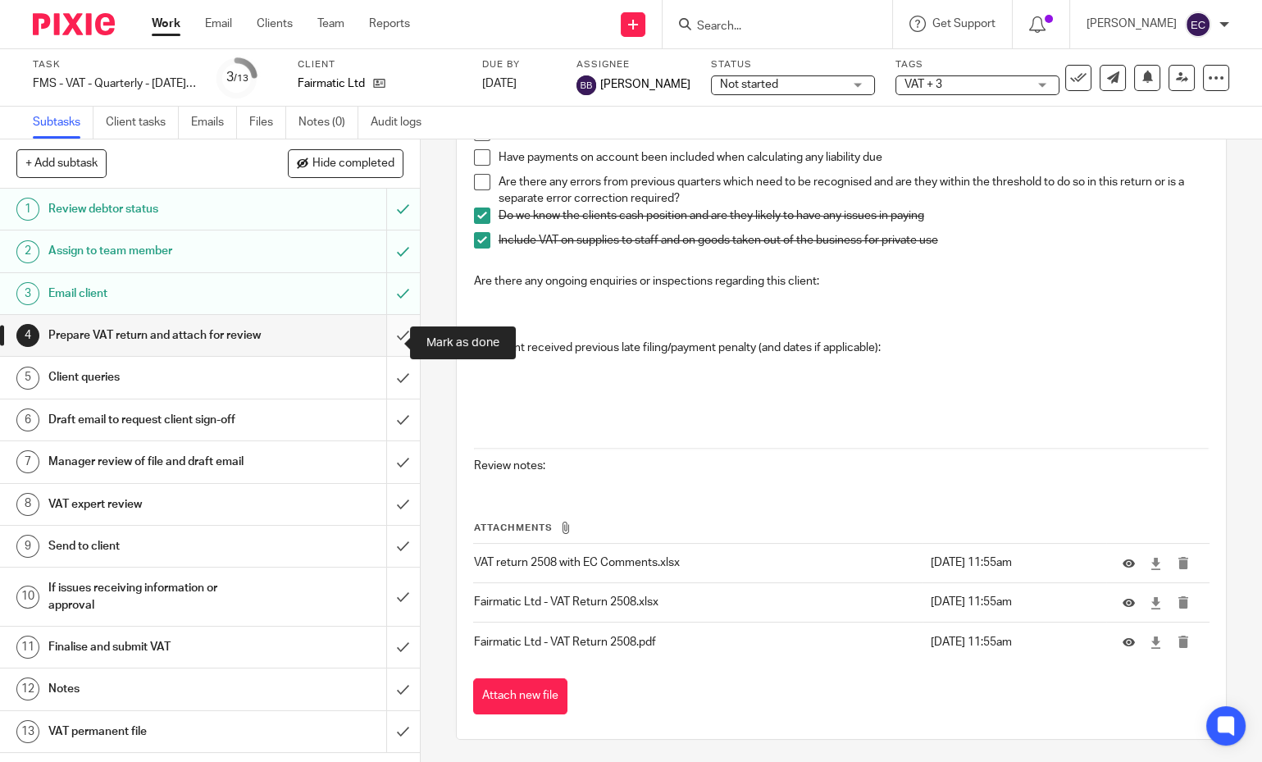
click at [385, 343] on input "submit" at bounding box center [210, 335] width 420 height 41
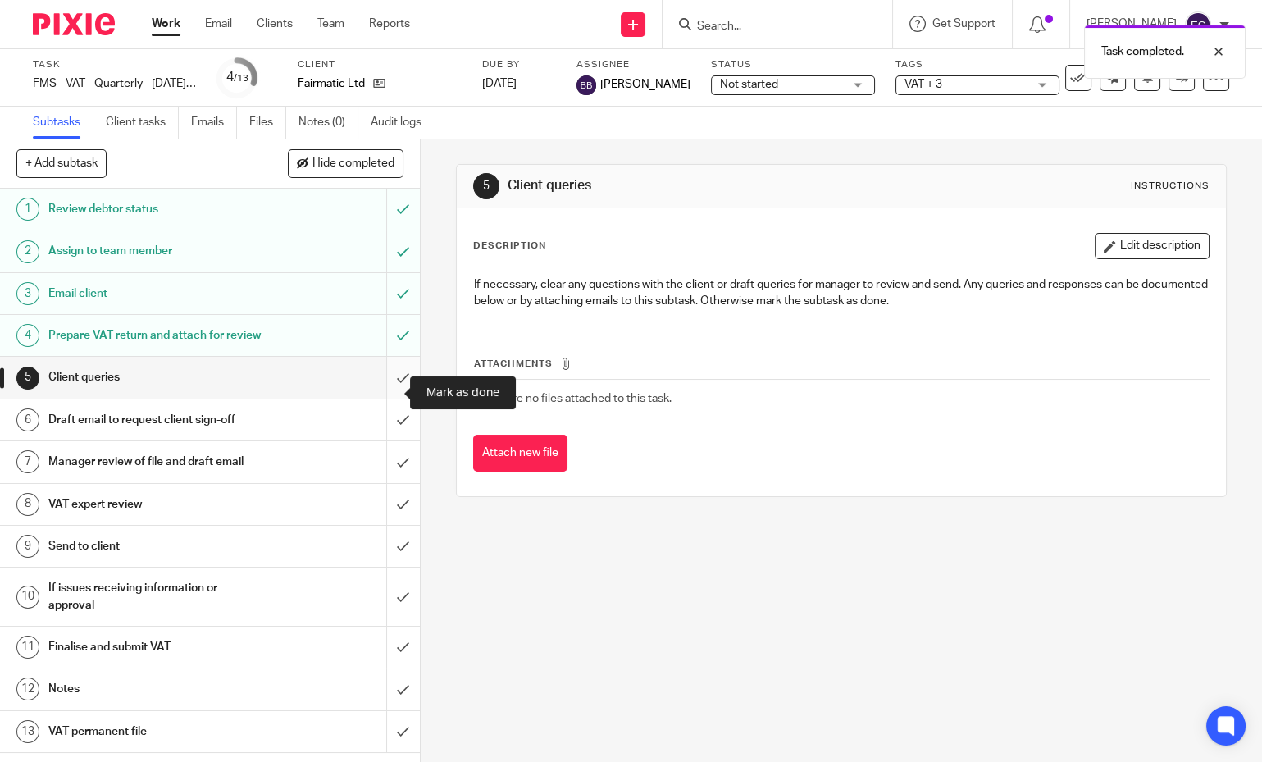
click at [390, 398] on input "submit" at bounding box center [210, 377] width 420 height 41
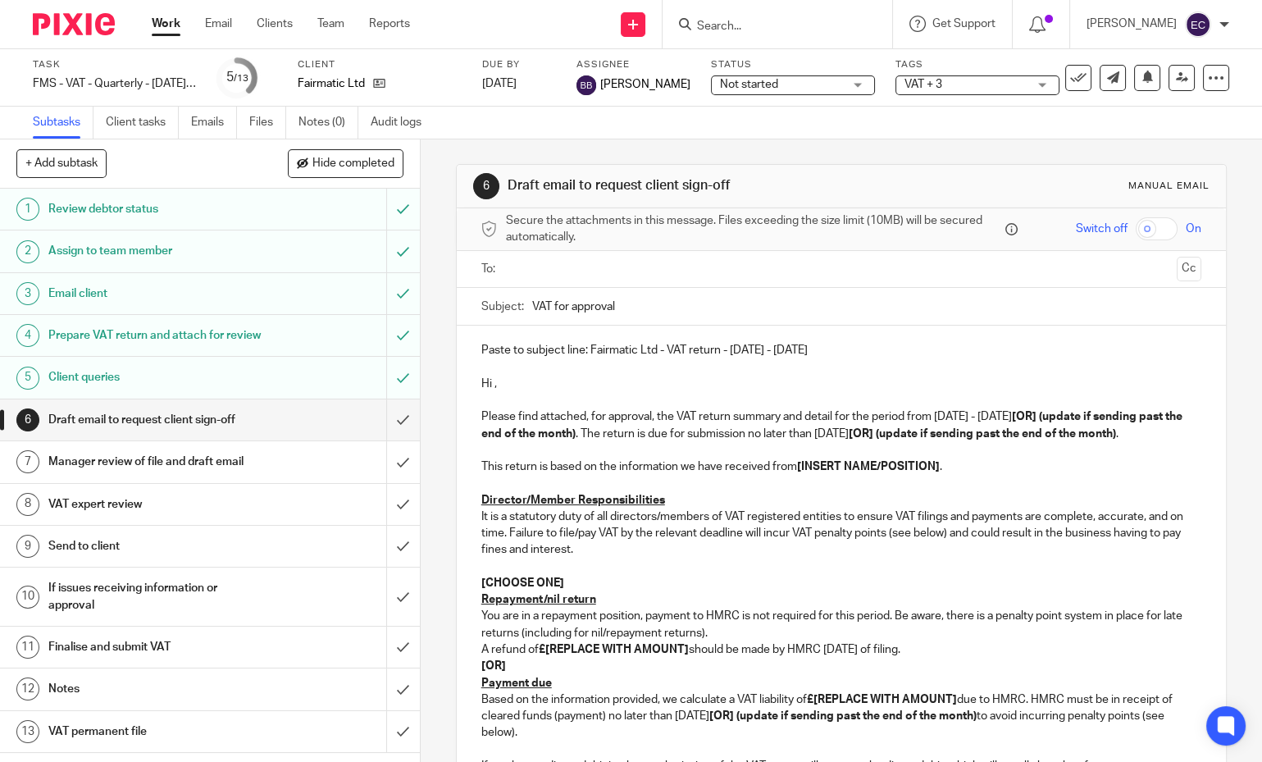
drag, startPoint x: 1040, startPoint y: 412, endPoint x: 624, endPoint y: 428, distance: 416.1
click at [624, 428] on p "Please find attached, for approval, the VAT return summary and detail for the p…" at bounding box center [841, 425] width 721 height 34
drag, startPoint x: 619, startPoint y: 433, endPoint x: 1039, endPoint y: 413, distance: 420.4
click at [1039, 413] on p "Please find attached, for approval, the VAT return summary and detail for the p…" at bounding box center [841, 425] width 721 height 34
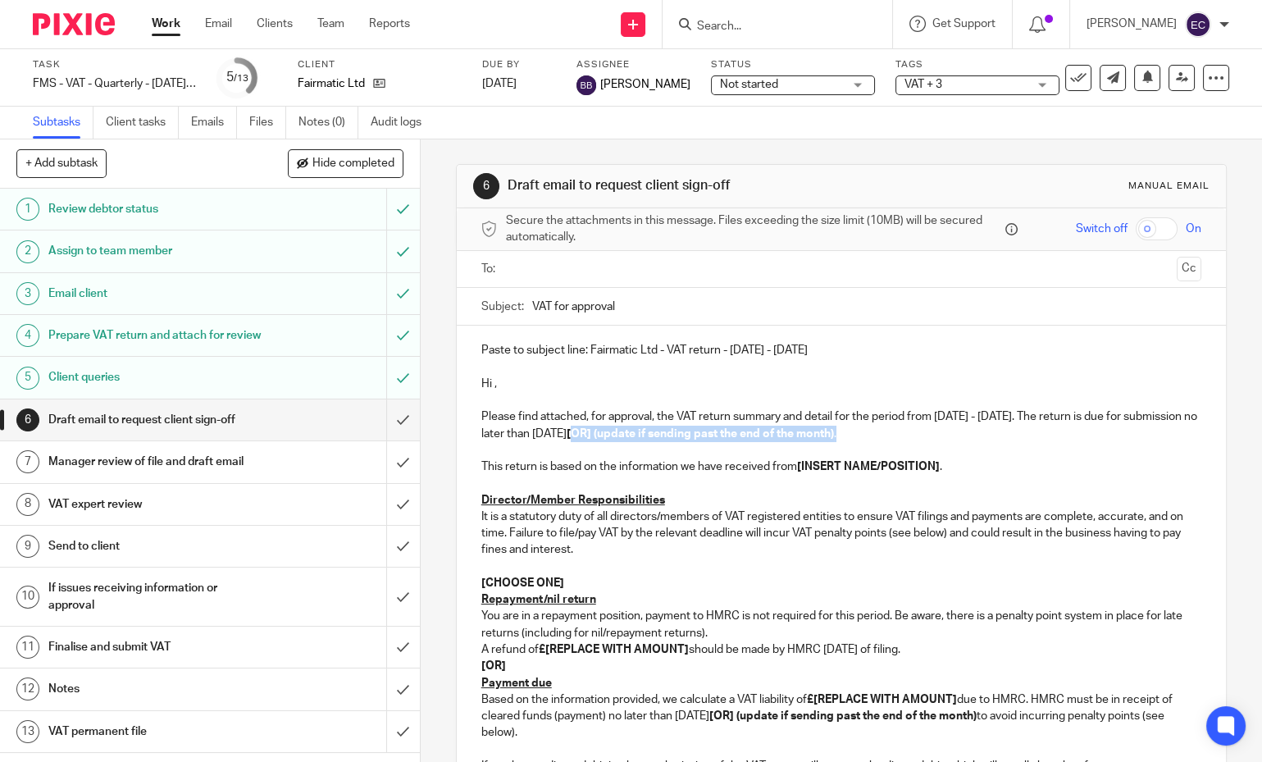
drag, startPoint x: 953, startPoint y: 433, endPoint x: 671, endPoint y: 436, distance: 282.1
click at [671, 436] on p "Please find attached, for approval, the VAT return summary and detail for the p…" at bounding box center [841, 425] width 721 height 34
drag, startPoint x: 793, startPoint y: 463, endPoint x: 935, endPoint y: 469, distance: 142.0
click at [935, 469] on p "This return is based on the information we have received from [INSERT NAME/POSI…" at bounding box center [841, 466] width 721 height 16
drag, startPoint x: 566, startPoint y: 578, endPoint x: 440, endPoint y: 571, distance: 125.7
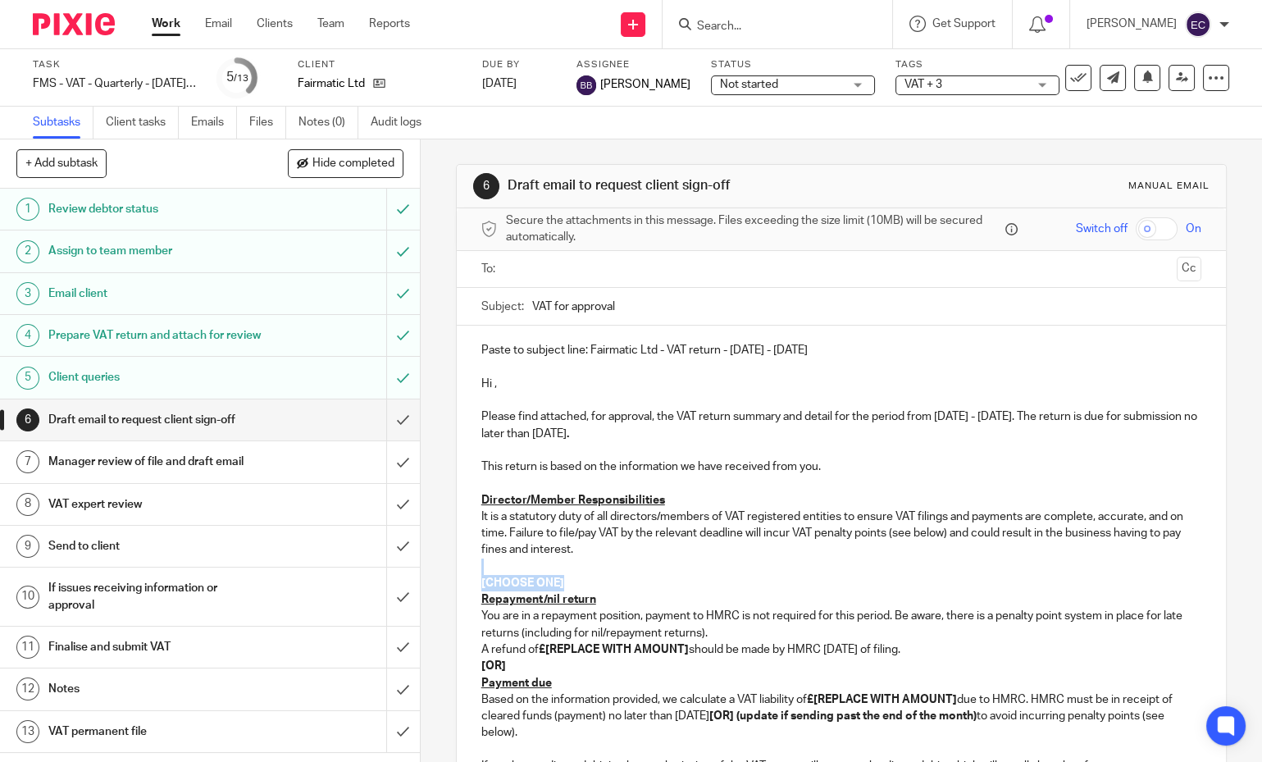
click at [440, 571] on div "6 Draft email to request client sign-off Manual email Secure the attachments in…" at bounding box center [841, 450] width 841 height 622
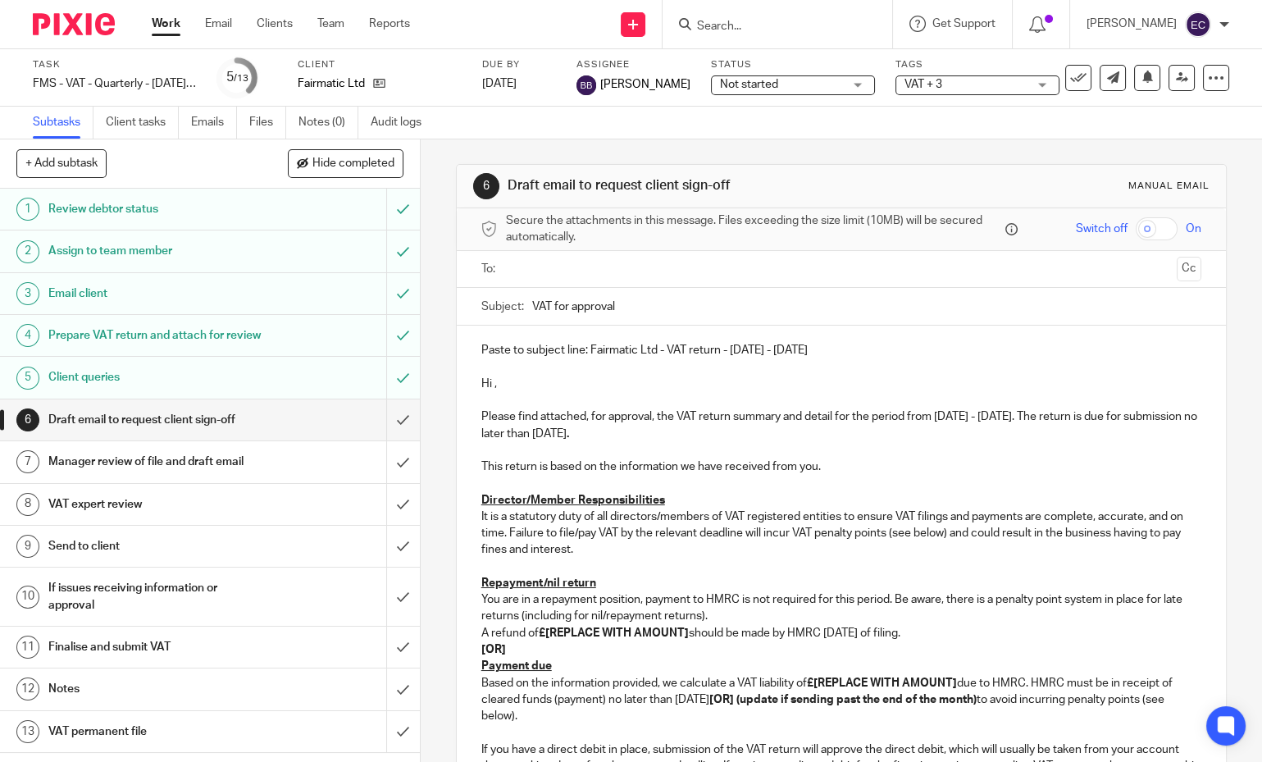
scroll to position [182, 0]
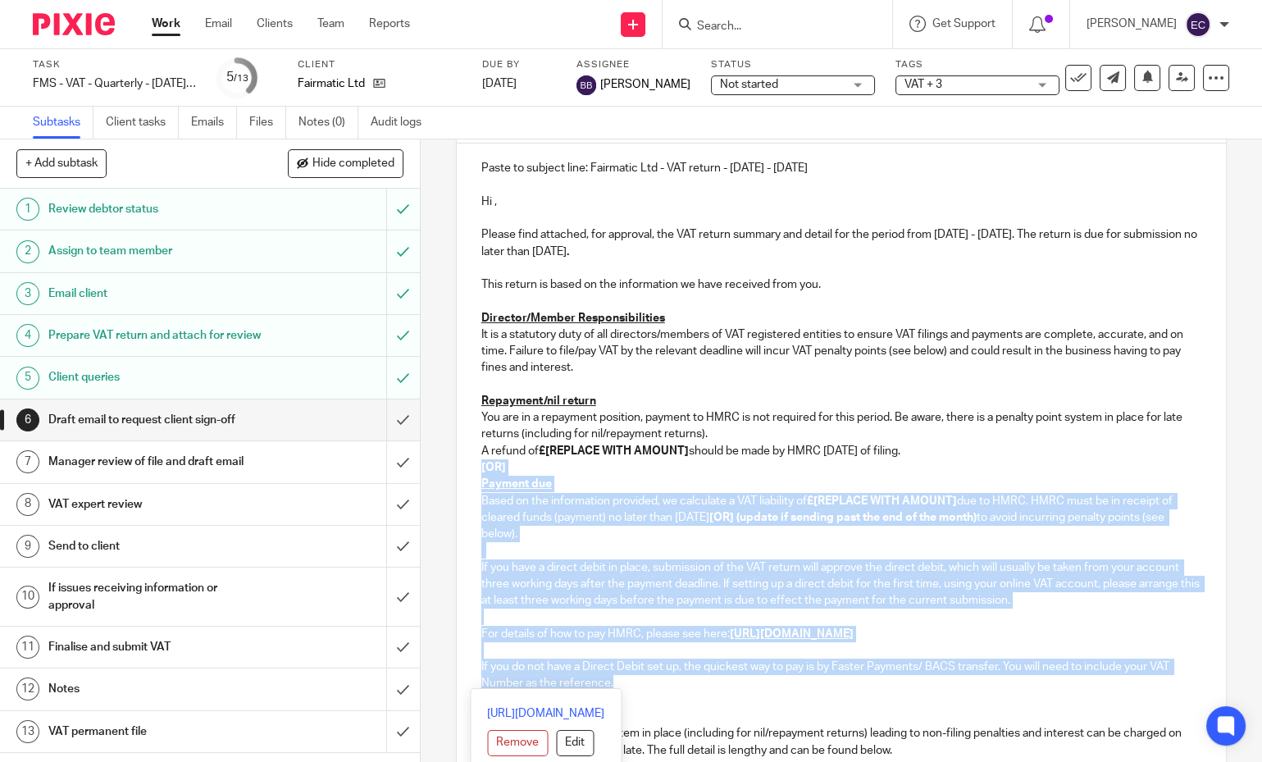
drag, startPoint x: 468, startPoint y: 462, endPoint x: 615, endPoint y: 683, distance: 265.7
click at [609, 679] on div "Paste to subject line: Fairmatic Ltd - VAT return - [DATE] - [DATE] Hi , Please…" at bounding box center [842, 515] width 770 height 743
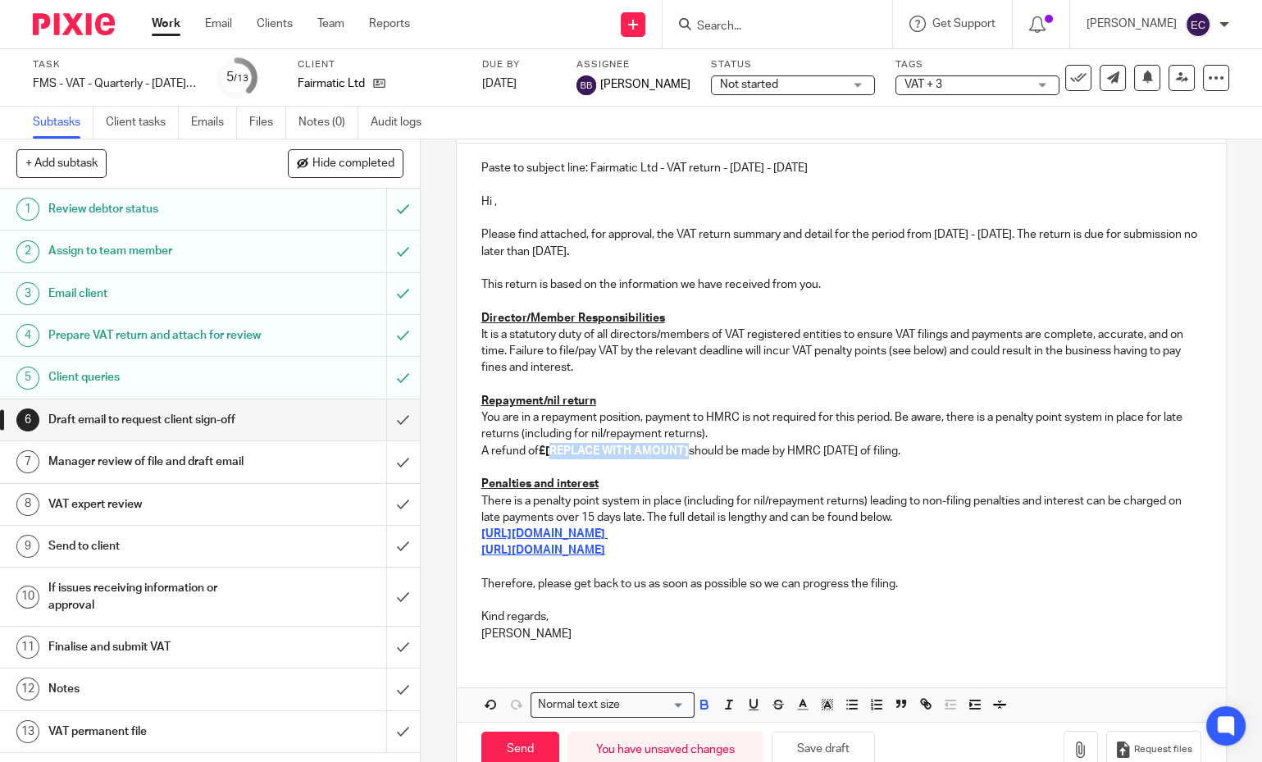
drag, startPoint x: 544, startPoint y: 450, endPoint x: 683, endPoint y: 453, distance: 139.4
click at [683, 453] on strong "£[REPLACE WITH AMOUNT]" at bounding box center [614, 450] width 150 height 11
click at [678, 477] on p "Penalties and interest" at bounding box center [841, 484] width 721 height 16
click at [837, 740] on button "Save draft" at bounding box center [823, 749] width 103 height 35
click at [486, 183] on p at bounding box center [841, 184] width 721 height 16
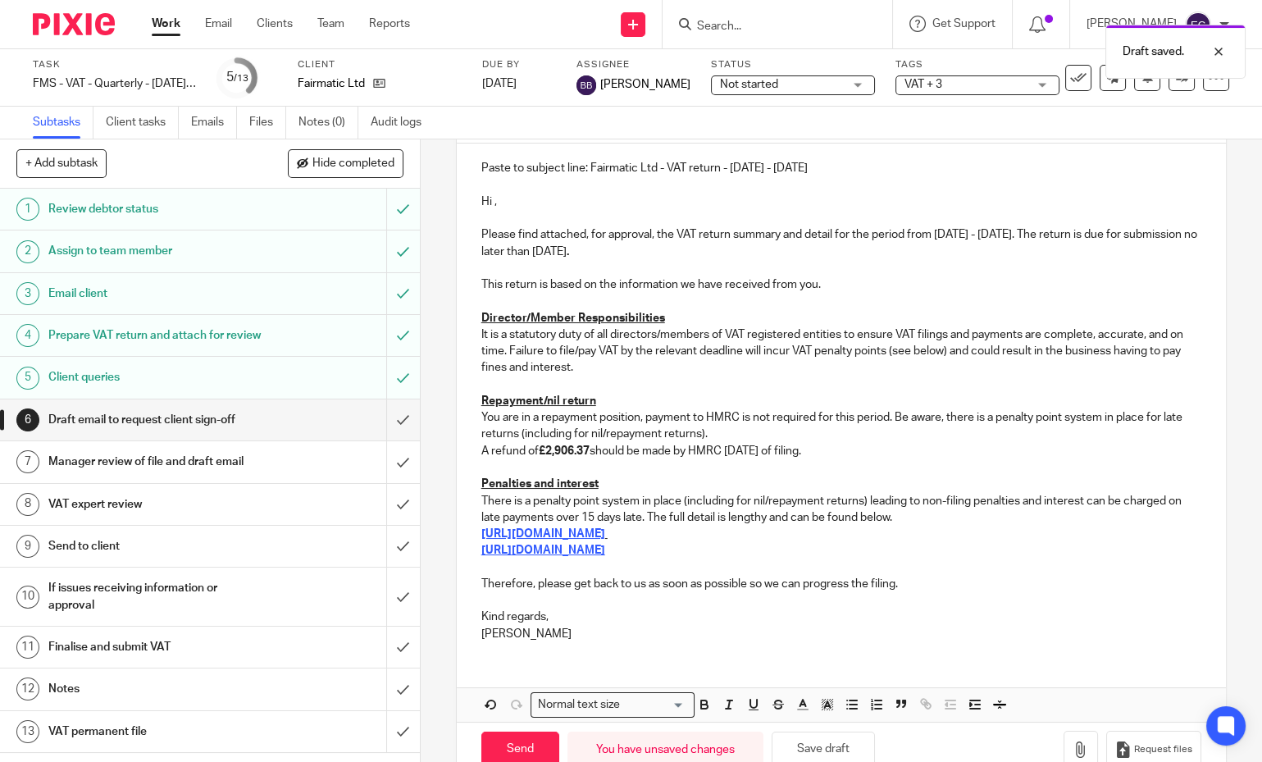
click at [504, 199] on p "Hi ," at bounding box center [841, 202] width 721 height 16
click at [782, 732] on button "Save draft" at bounding box center [823, 749] width 103 height 35
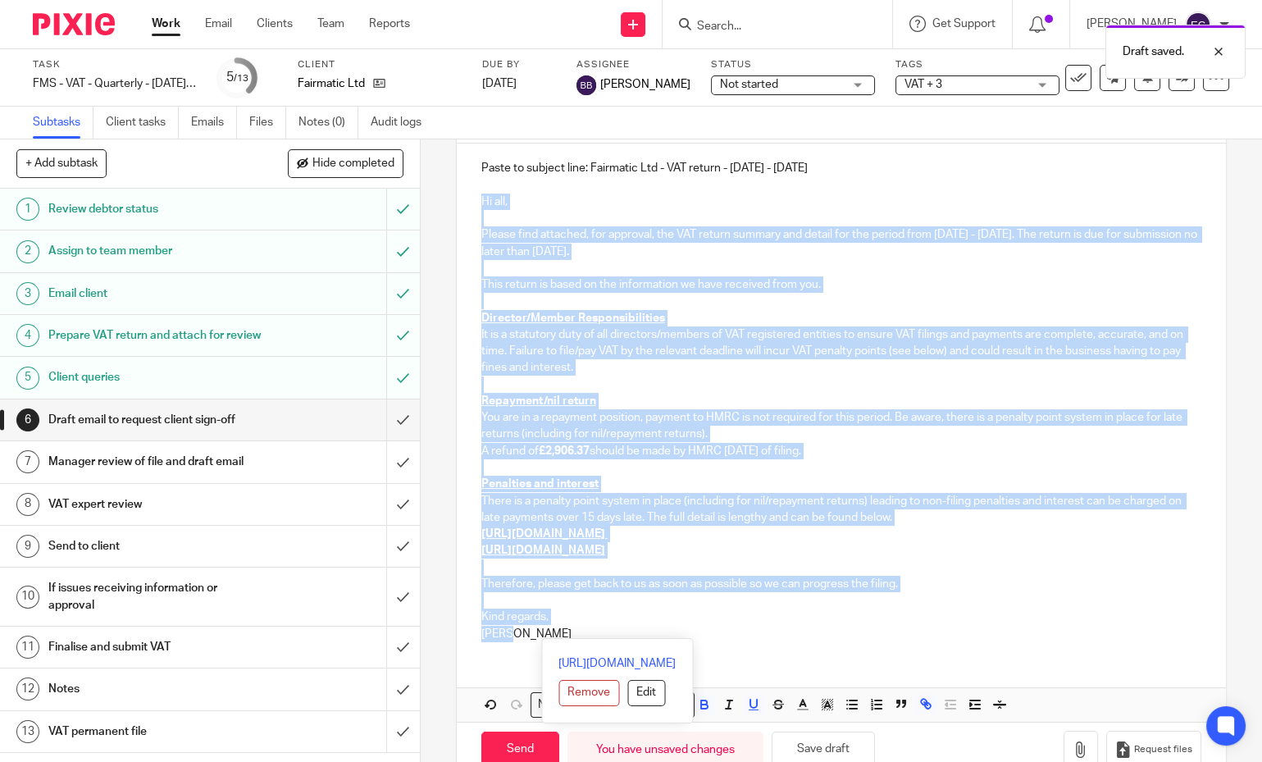
drag, startPoint x: 470, startPoint y: 193, endPoint x: 542, endPoint y: 650, distance: 463.3
click at [542, 650] on div "Paste to subject line: Fairmatic Ltd - VAT return - [DATE] - [DATE] Hi all, Ple…" at bounding box center [842, 433] width 770 height 578
copy div "Lo ips, Dolors amet consecte, adi elitsedd, eiu TEM incidi utlabor etd magnaa e…"
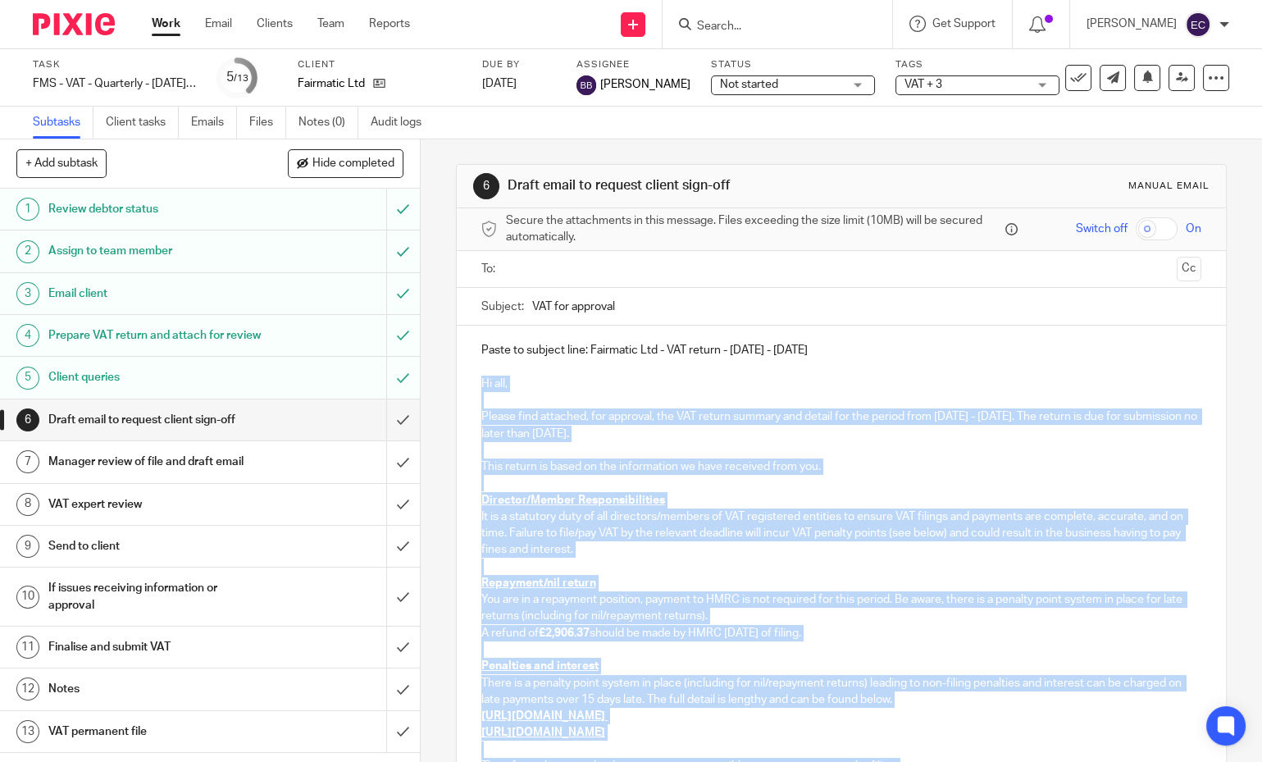
scroll to position [217, 0]
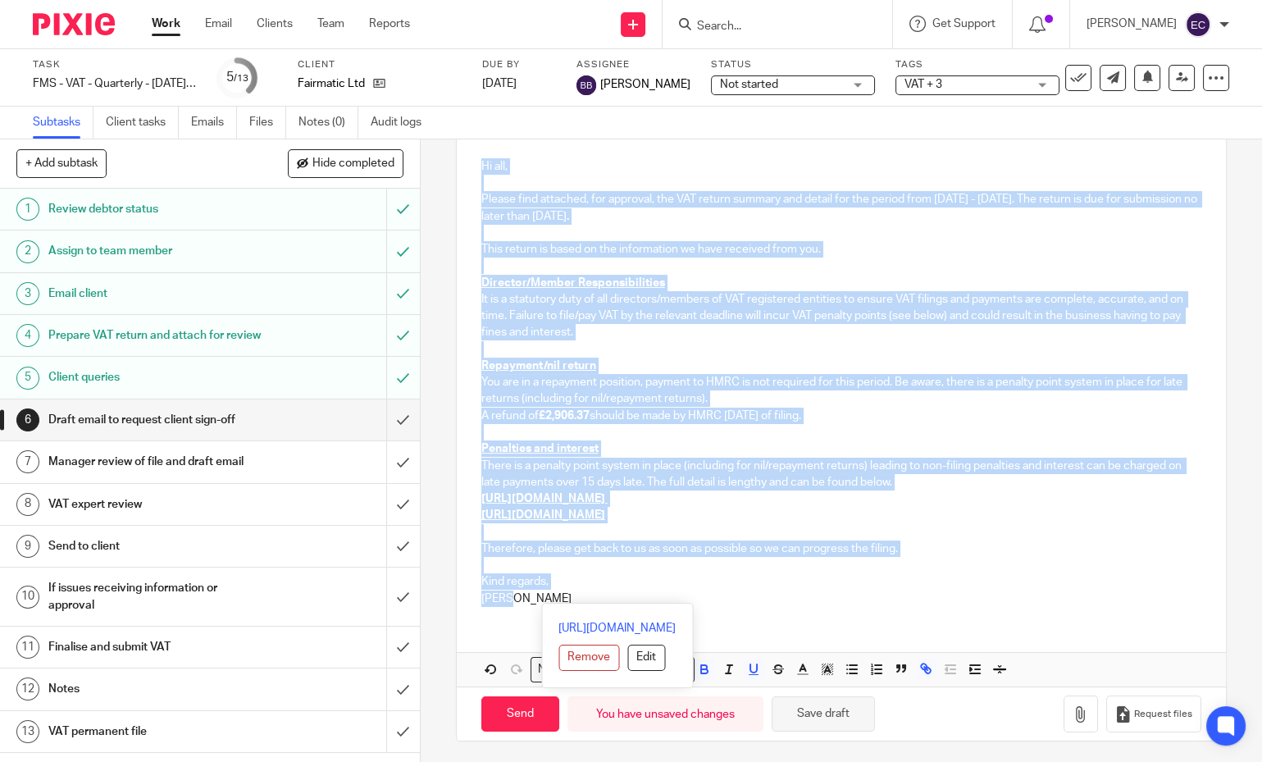
click at [843, 706] on button "Save draft" at bounding box center [823, 713] width 103 height 35
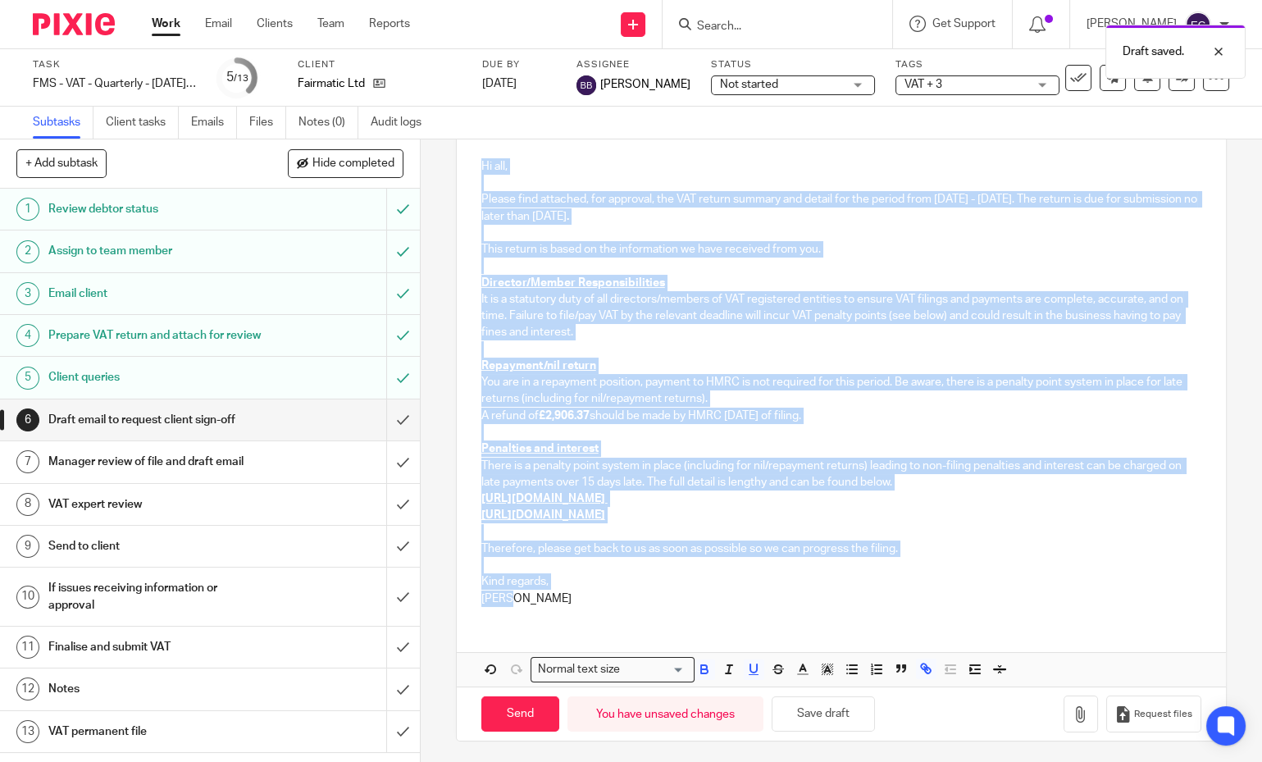
scroll to position [0, 0]
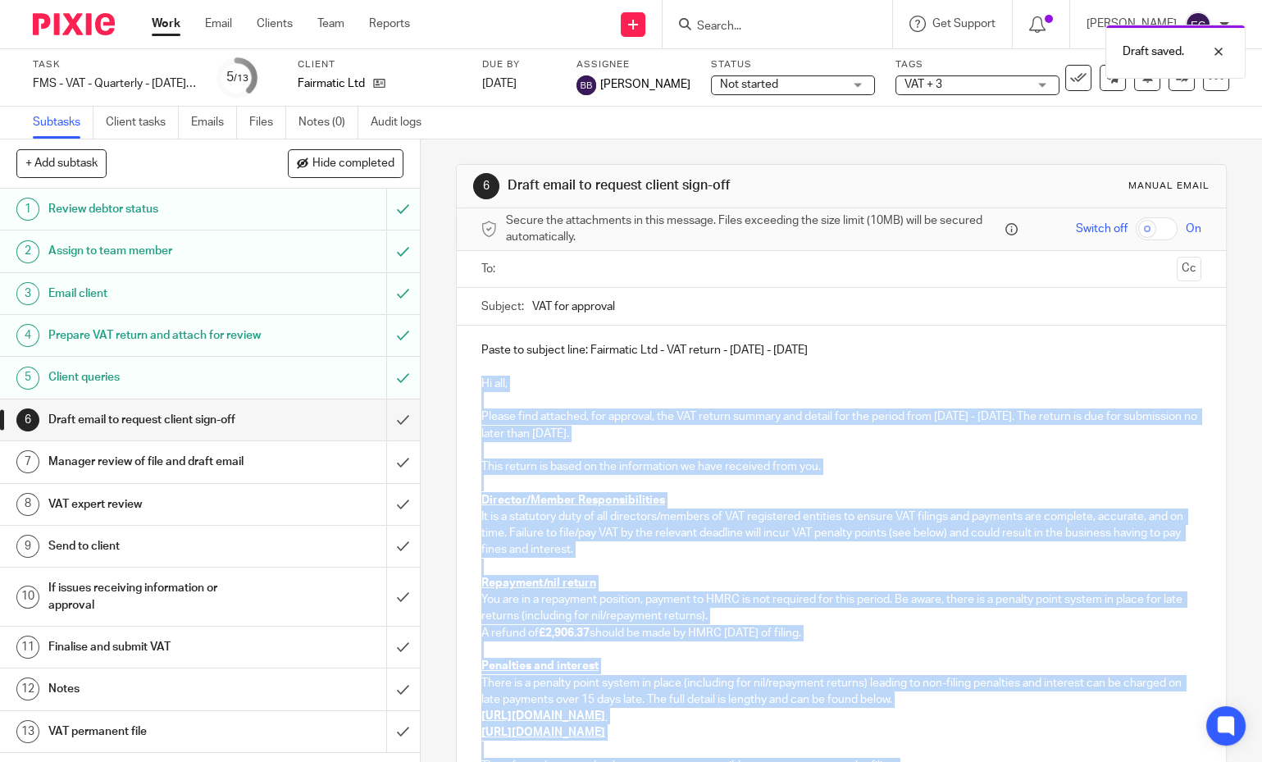
drag, startPoint x: 585, startPoint y: 349, endPoint x: 829, endPoint y: 352, distance: 244.4
click at [829, 352] on p "Paste to subject line: Fairmatic Ltd - VAT return - [DATE] - [DATE]" at bounding box center [841, 350] width 721 height 16
copy p "Fairmatic Ltd - VAT return - [DATE] - [DATE]"
